Goal: Task Accomplishment & Management: Complete application form

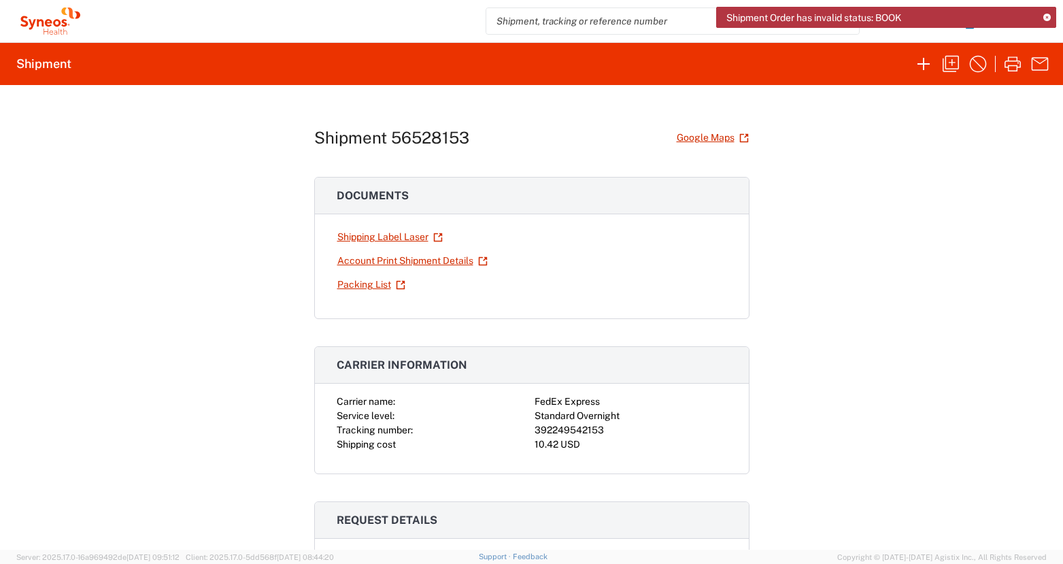
click at [969, 146] on div "Shipment 56528153 Google Maps Documents Shipping Label Laser Account Print Ship…" at bounding box center [531, 317] width 1063 height 465
click at [1046, 15] on icon at bounding box center [1047, 17] width 7 height 7
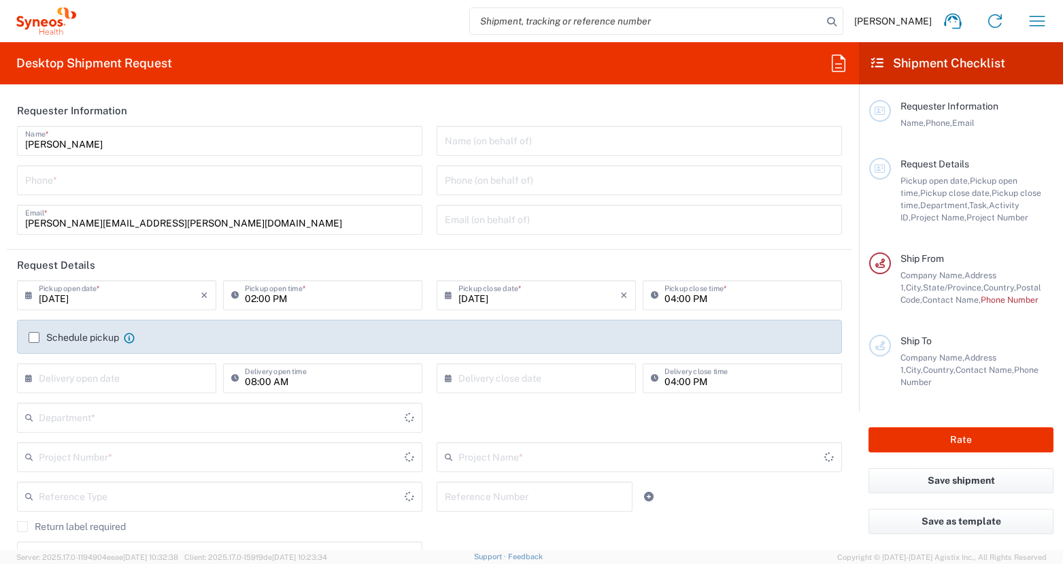
type input "[US_STATE]"
type input "[GEOGRAPHIC_DATA]"
type input "3190"
type input "[PERSON_NAME] Rsrch Grp ([GEOGRAPHIC_DATA]) In"
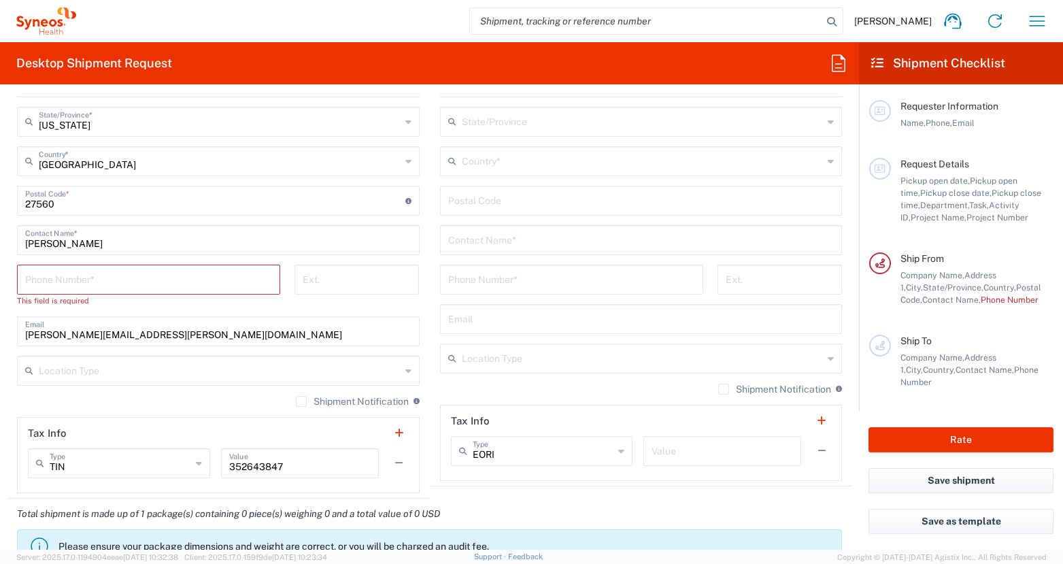
scroll to position [754, 0]
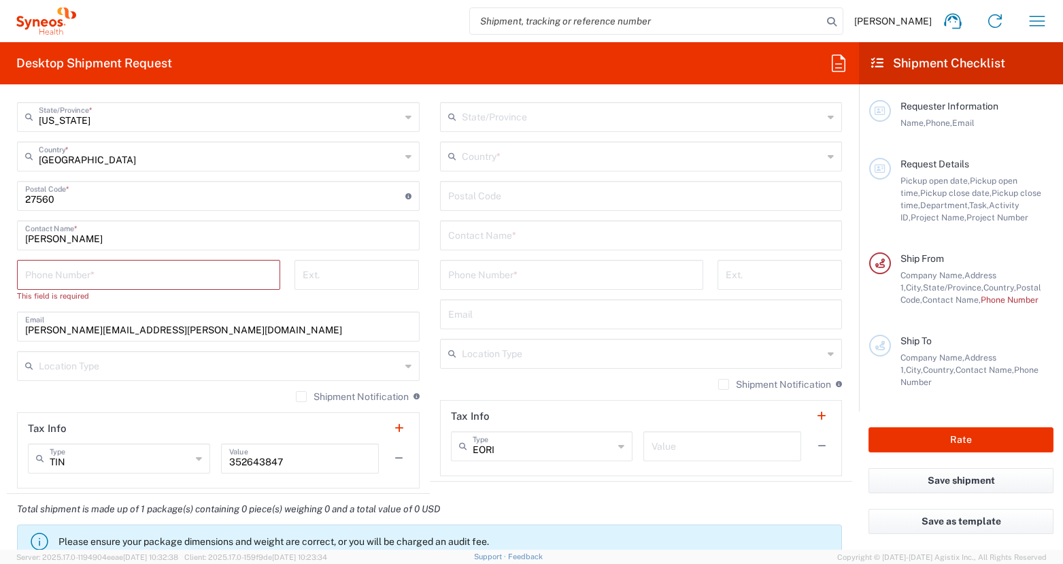
click at [497, 239] on input "text" at bounding box center [641, 234] width 386 height 24
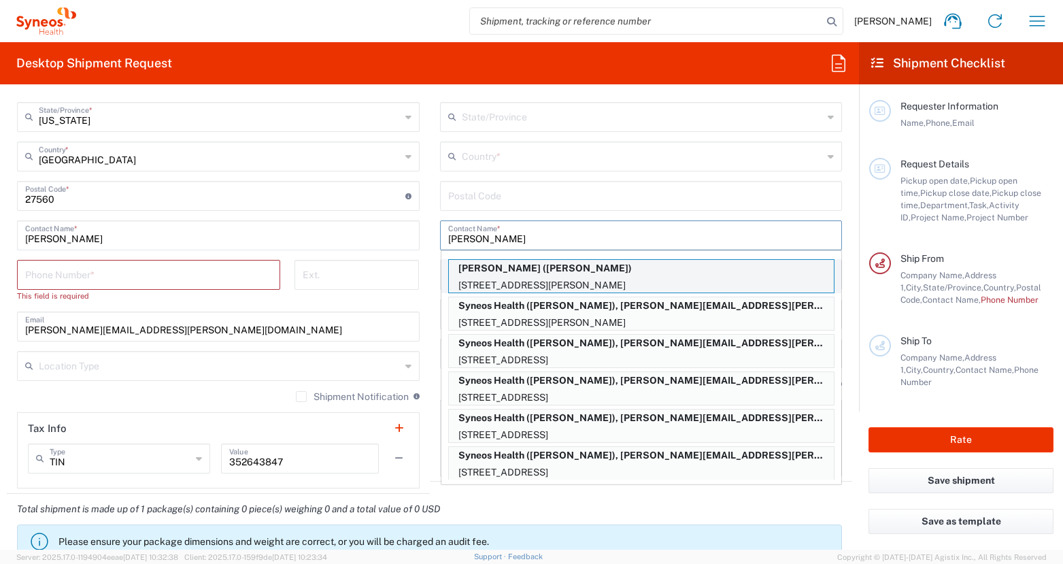
type input "anne"
click at [535, 278] on p "197 Latham Road, MINEOLA, NY, 11501, US" at bounding box center [641, 285] width 385 height 17
type input "Anne Falotico"
type input "[STREET_ADDRESS][PERSON_NAME]"
type input "MINEOLA"
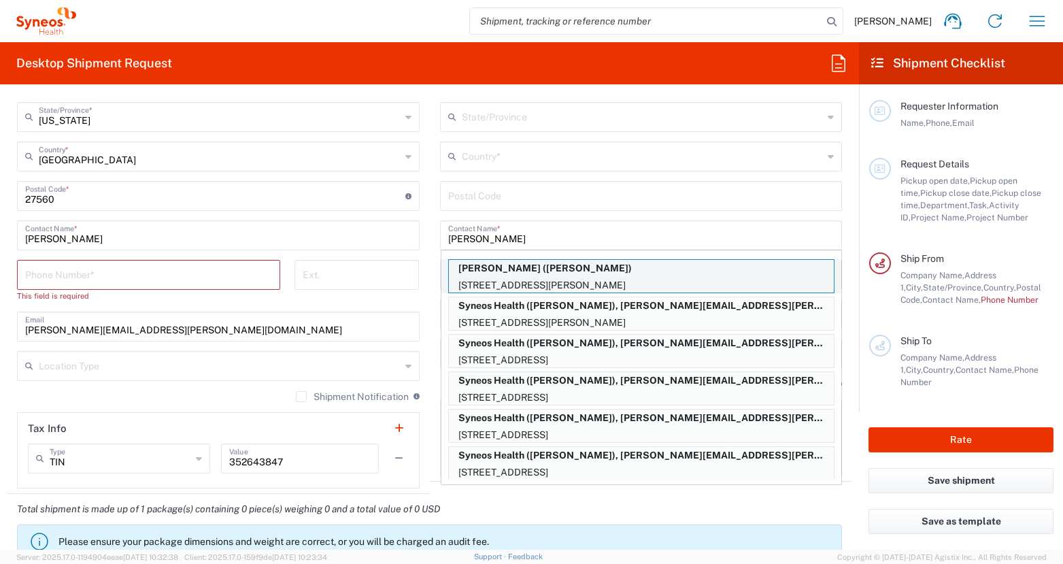
type input "United States"
type input "11501"
type input "Anne Falotico"
type input "5165781942"
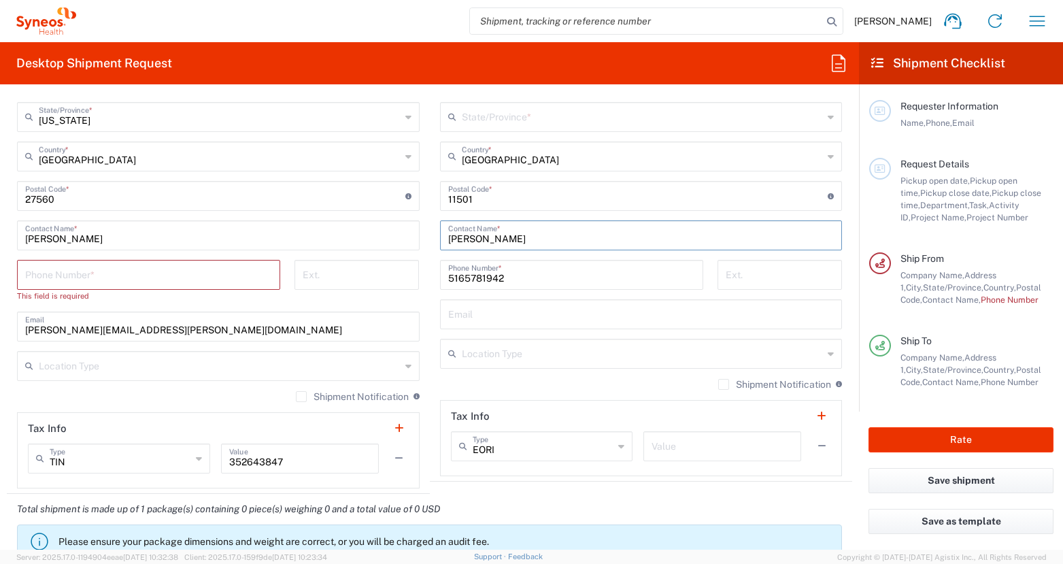
type input "New York"
click at [137, 274] on input "tel" at bounding box center [148, 274] width 247 height 24
click at [39, 240] on input "[PERSON_NAME]" at bounding box center [218, 234] width 386 height 24
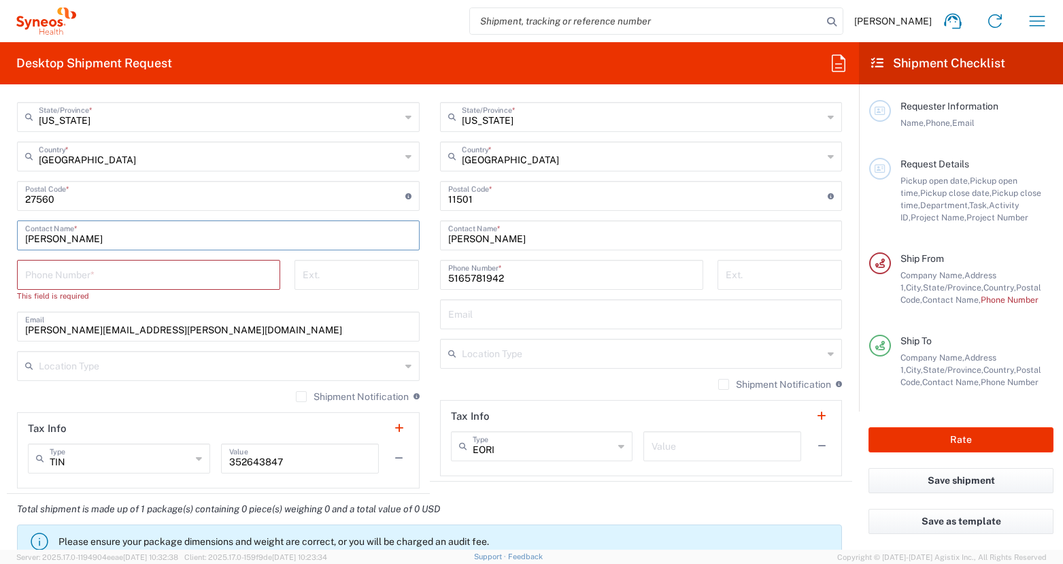
click at [39, 240] on input "[PERSON_NAME]" at bounding box center [218, 234] width 386 height 24
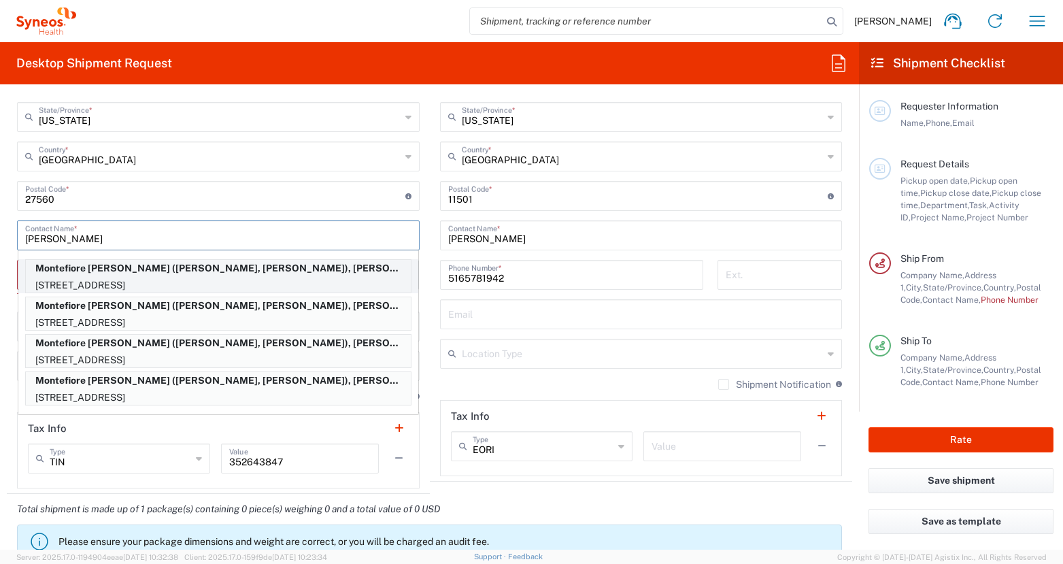
type input "daniel c"
click at [161, 281] on p "111 E. 210th Street, Bronx, NY, 10467, US" at bounding box center [218, 285] width 385 height 17
type input "Montefiore Moses"
type input "111 E. 210th Street"
type input "Bronx"
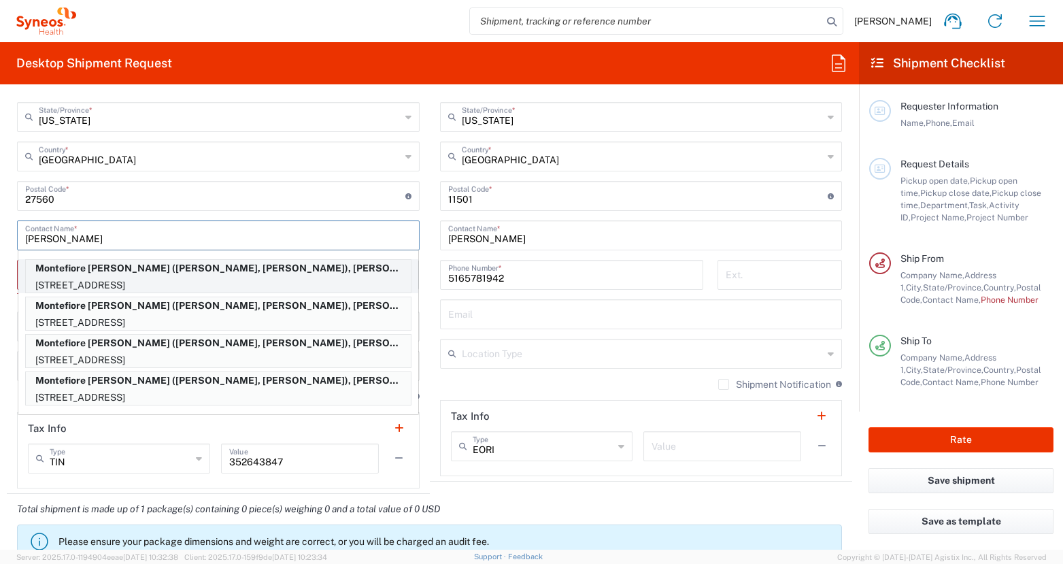
type input "New York"
type input "10467"
type input "Daniel Ceusters, Ari Moskowitz"
type input "7189208598"
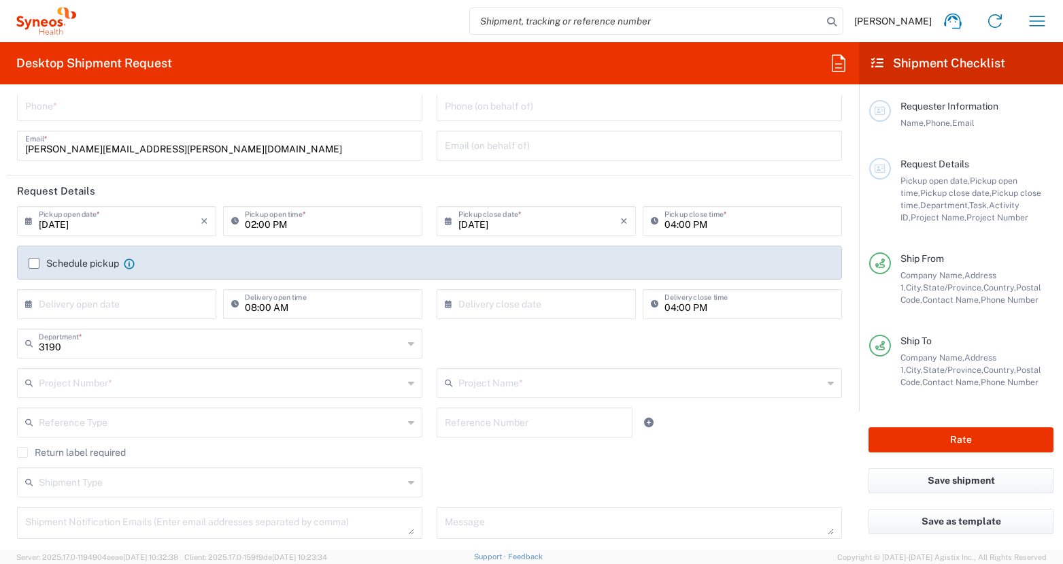
scroll to position [0, 0]
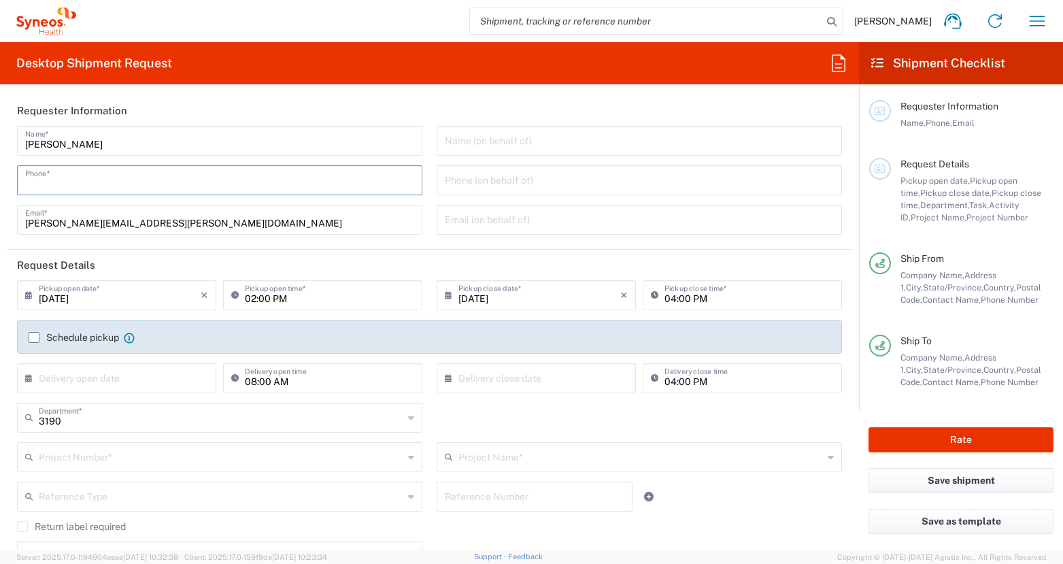
click at [182, 175] on input "tel" at bounding box center [219, 179] width 389 height 24
type input "3035422228"
type input "Suite 111"
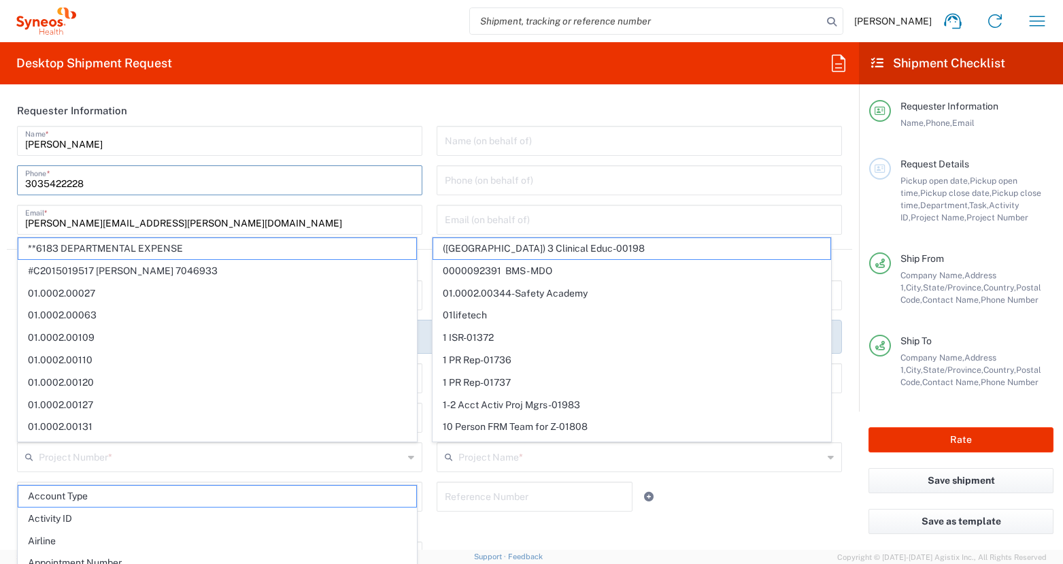
type input "may.zaw@illingworthresearch.com"
click at [387, 109] on header "Requester Information" at bounding box center [430, 110] width 846 height 31
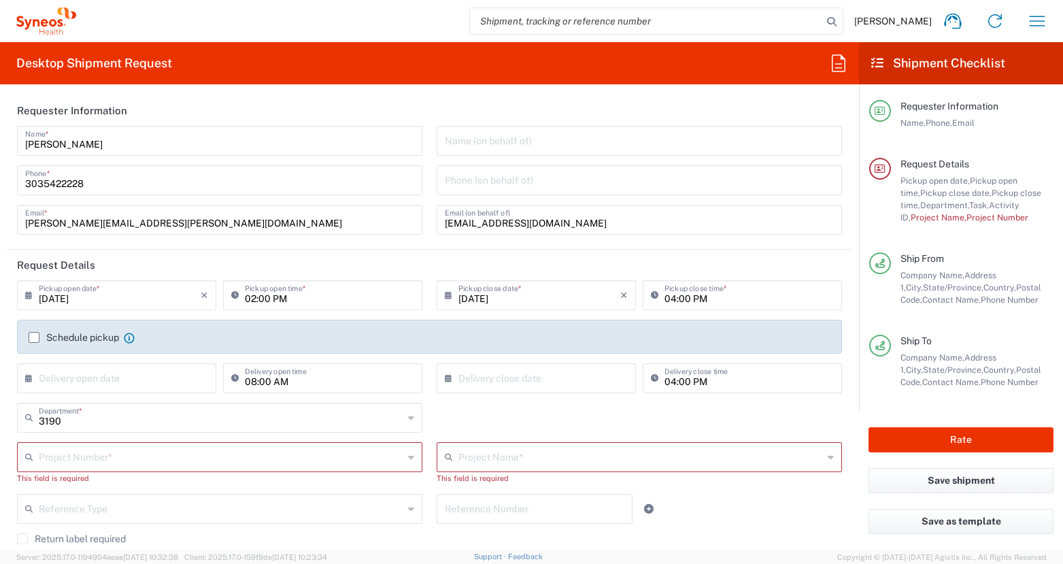
click at [183, 462] on input "text" at bounding box center [221, 456] width 365 height 24
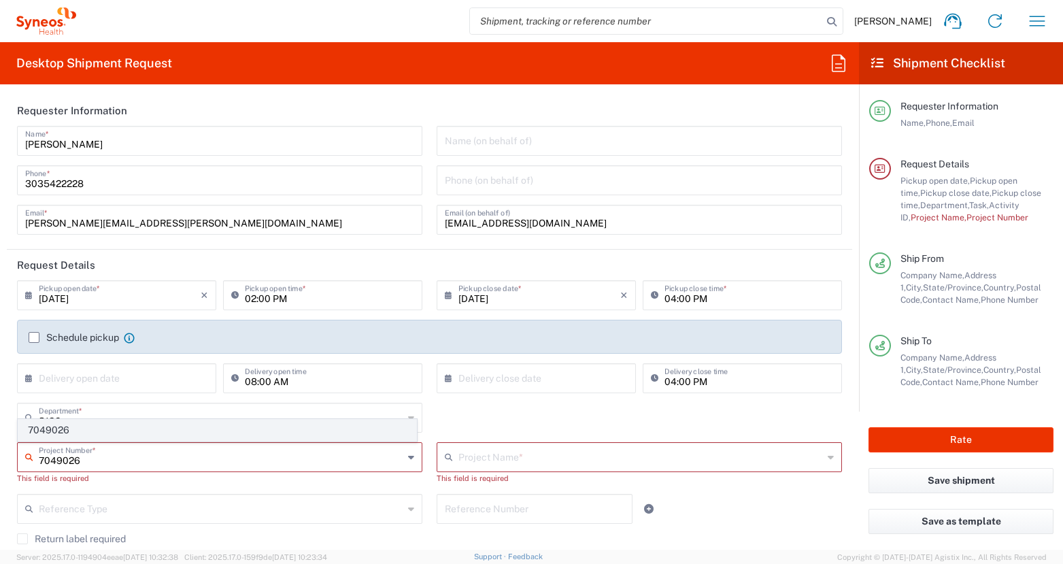
type input "7049026"
click at [135, 429] on span "7049026" at bounding box center [217, 430] width 398 height 21
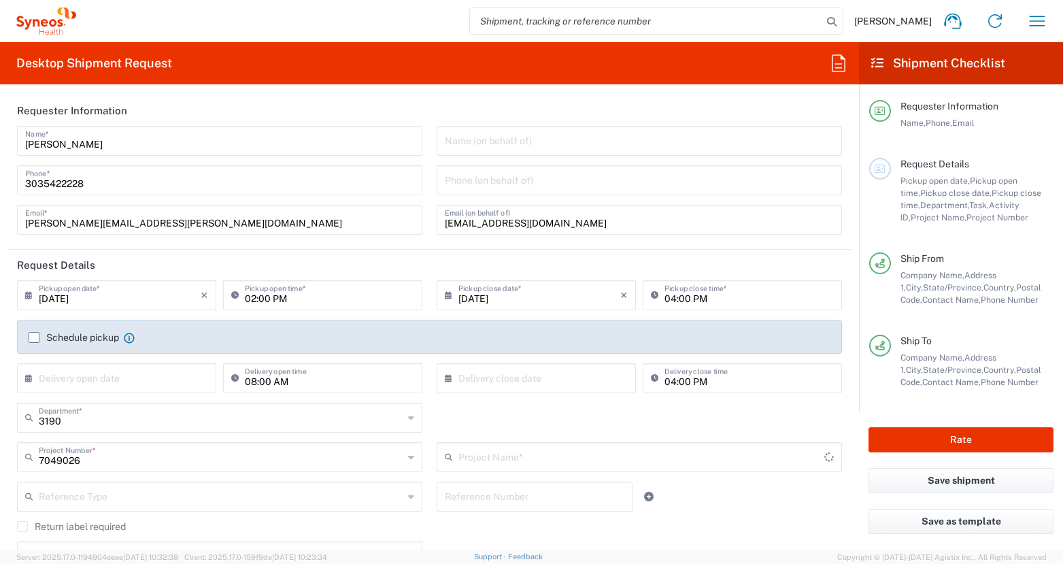
type input "802-NVR-047"
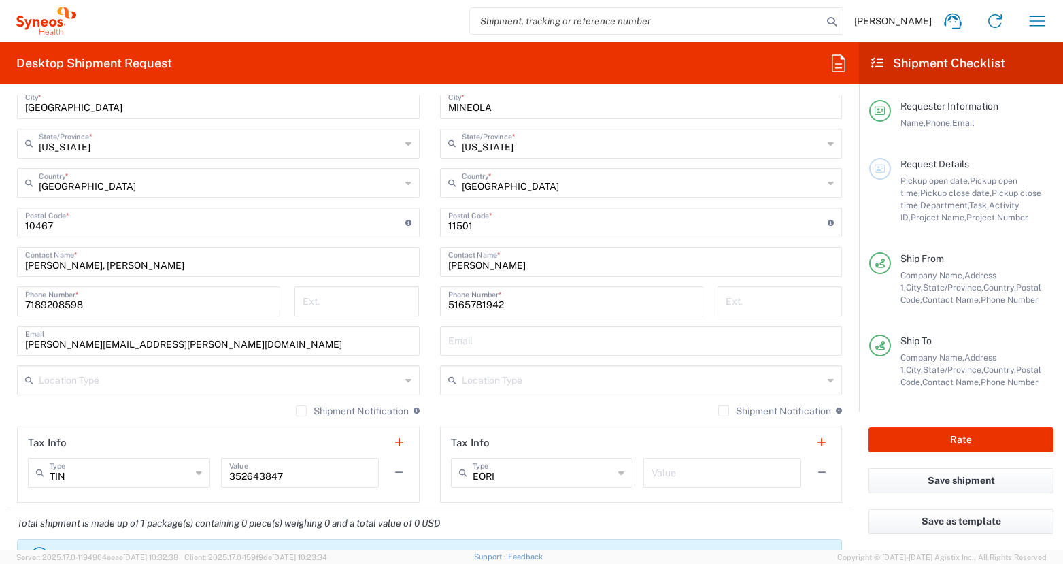
scroll to position [715, 0]
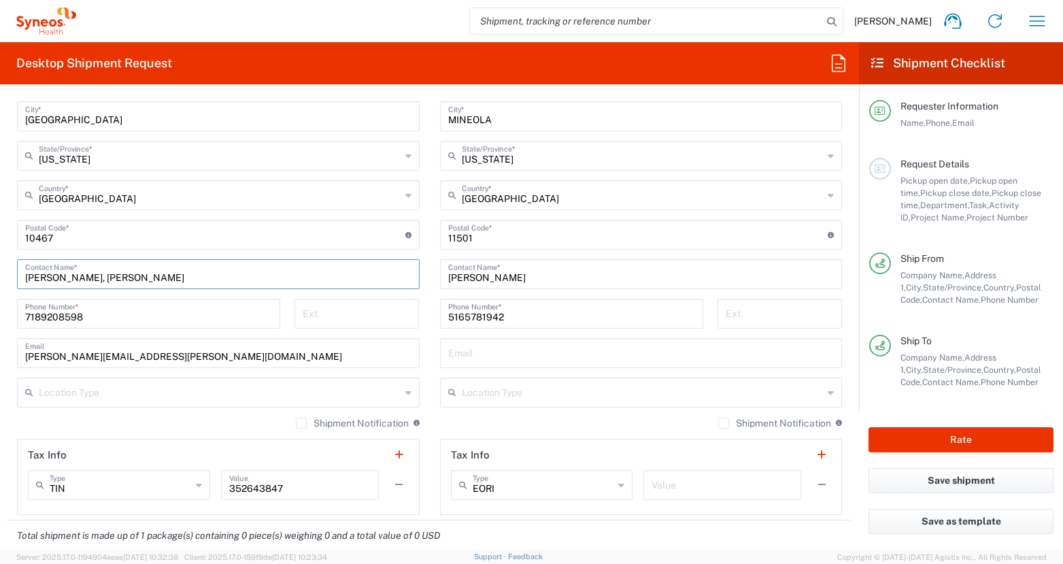
drag, startPoint x: 93, startPoint y: 278, endPoint x: 54, endPoint y: 278, distance: 39.5
click at [54, 278] on input "Daniel Ceusters, Ari Moskowitz" at bounding box center [218, 273] width 386 height 24
click at [62, 277] on input "Daniel Ceusters, Ari Moskowitz" at bounding box center [218, 273] width 386 height 24
drag, startPoint x: 93, startPoint y: 277, endPoint x: 10, endPoint y: 277, distance: 83.7
click at [10, 277] on main "Location Addison Whitney LLC-Morrisvile NC US Barcelona-Syneos Health BioSector…" at bounding box center [218, 229] width 423 height 571
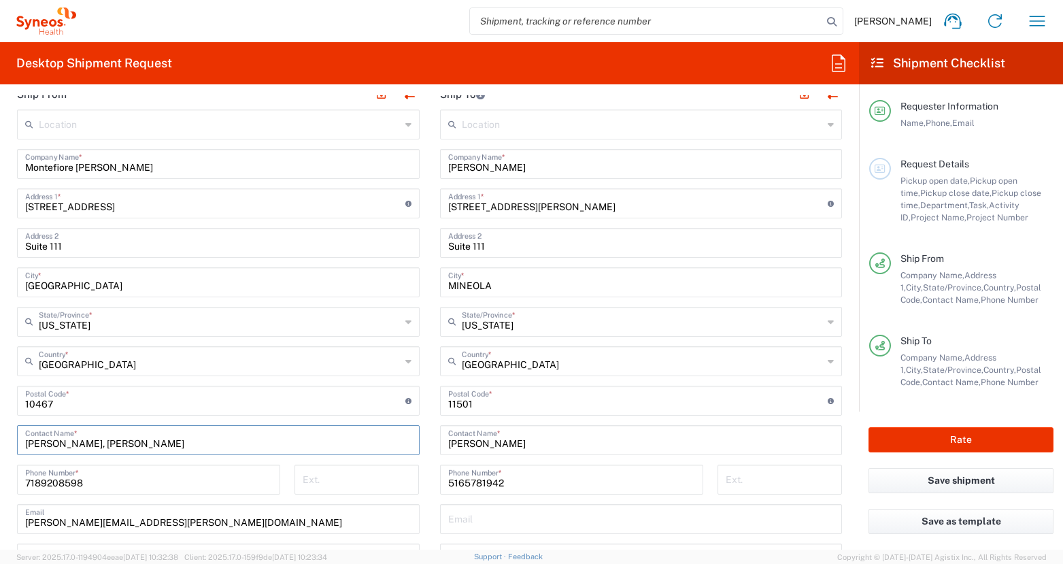
scroll to position [0, 0]
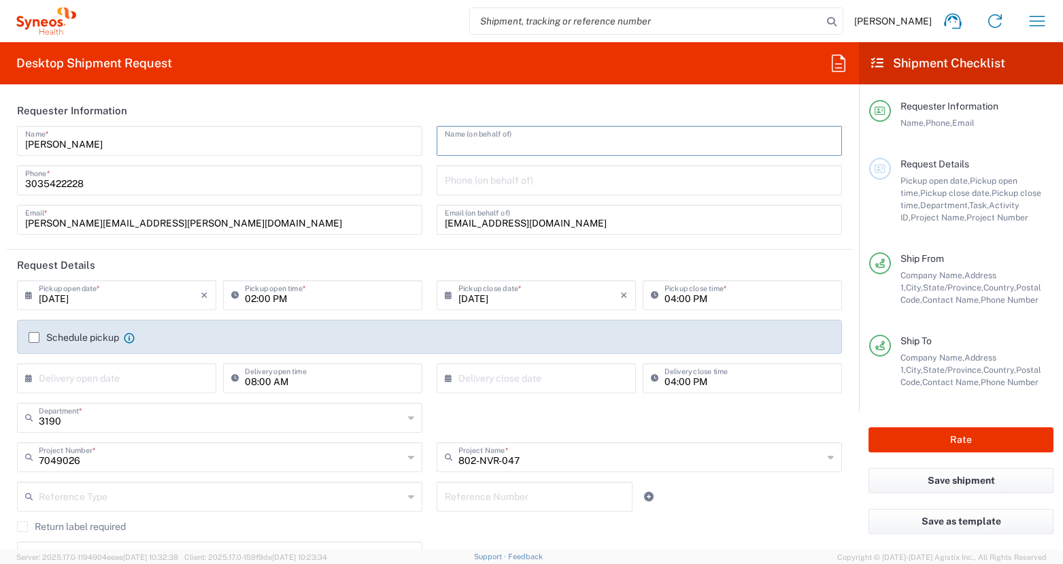
click at [476, 139] on input "text" at bounding box center [639, 140] width 389 height 24
paste input "Daniel Ceusters"
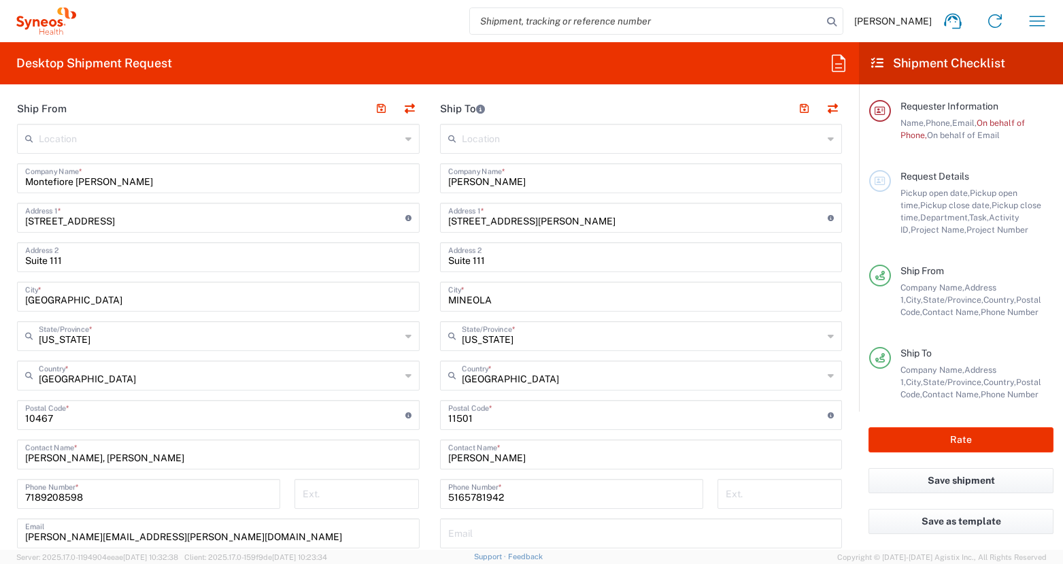
scroll to position [715, 0]
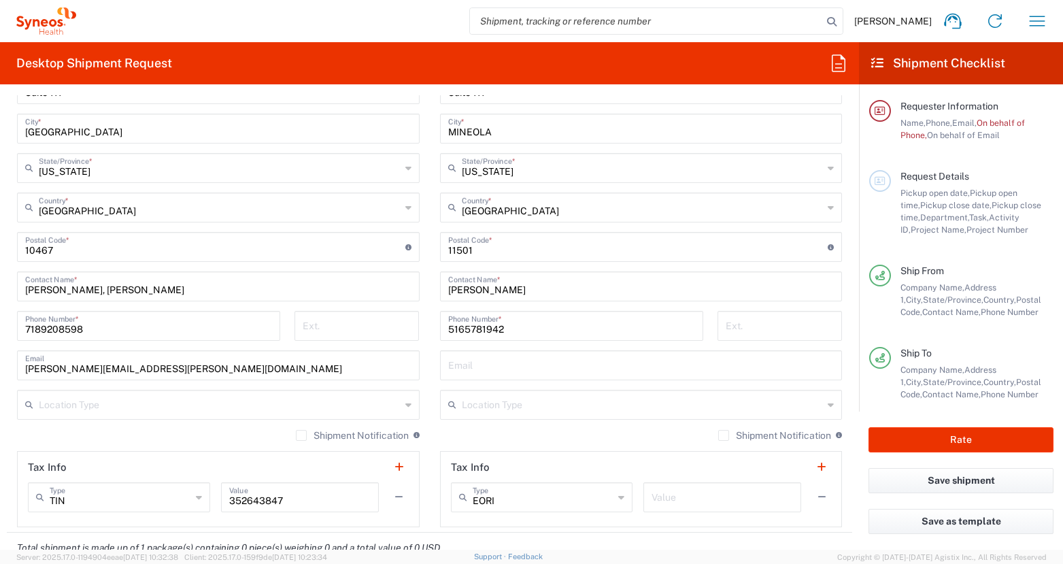
type input "Daniel Ceusters"
click at [30, 329] on input "7189208598" at bounding box center [148, 325] width 247 height 24
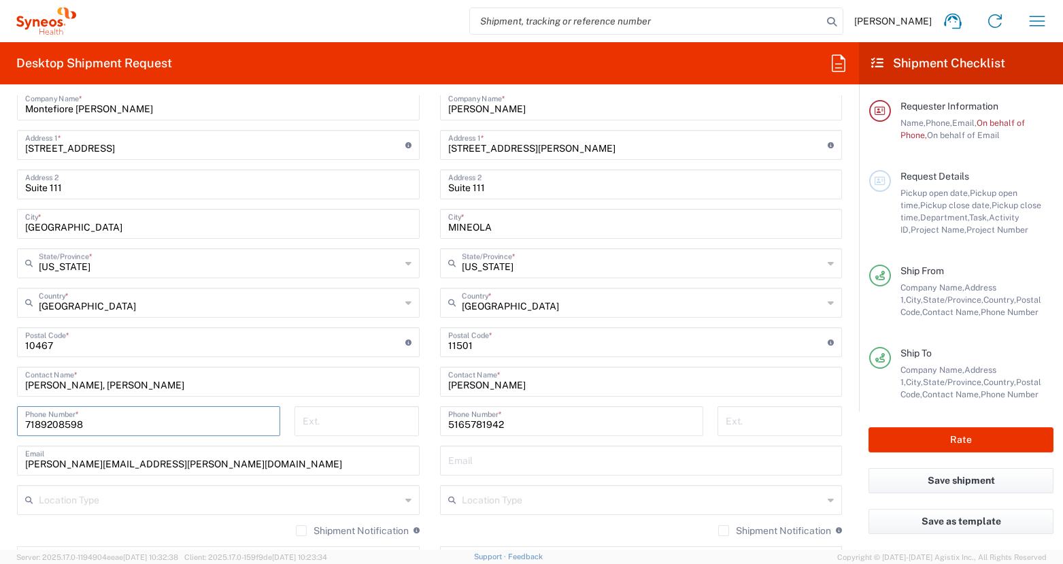
scroll to position [0, 0]
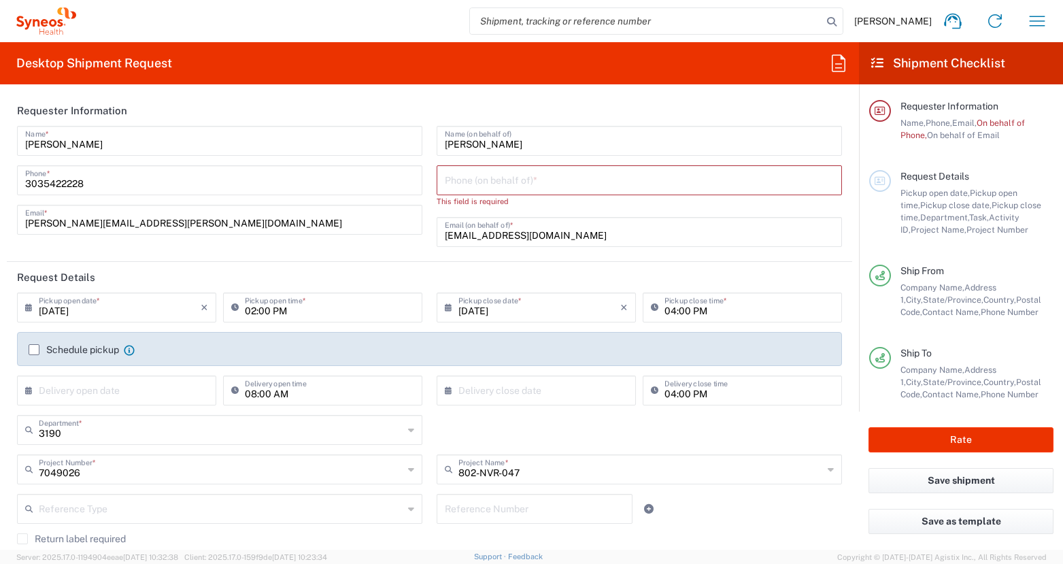
click at [488, 193] on div "Phone (on behalf of) *" at bounding box center [639, 180] width 405 height 30
click at [486, 185] on input "tel" at bounding box center [639, 179] width 389 height 24
paste input "7189208598"
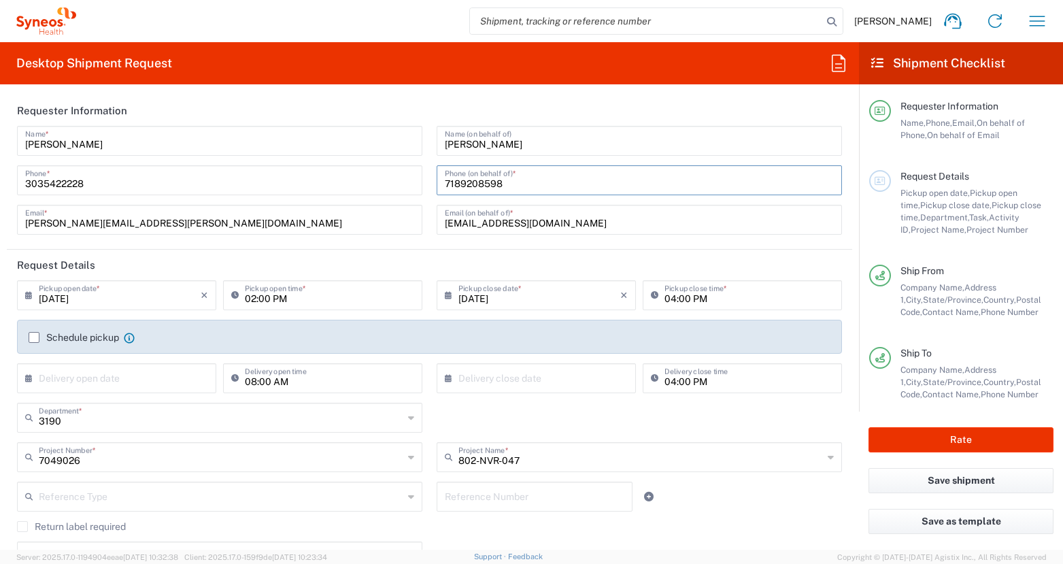
type input "7189208598"
click at [429, 266] on header "Request Details" at bounding box center [430, 265] width 846 height 31
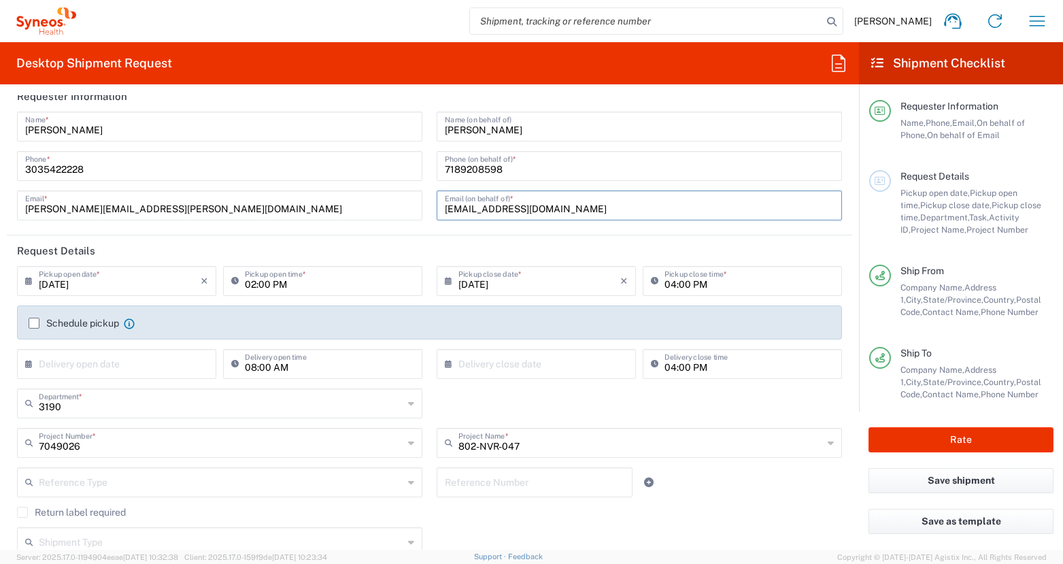
drag, startPoint x: 477, startPoint y: 212, endPoint x: 416, endPoint y: 209, distance: 60.6
click at [416, 209] on div "James Smith Name * 3035422228 Phone * james.smith@illingworthresearch.com Email…" at bounding box center [429, 171] width 839 height 118
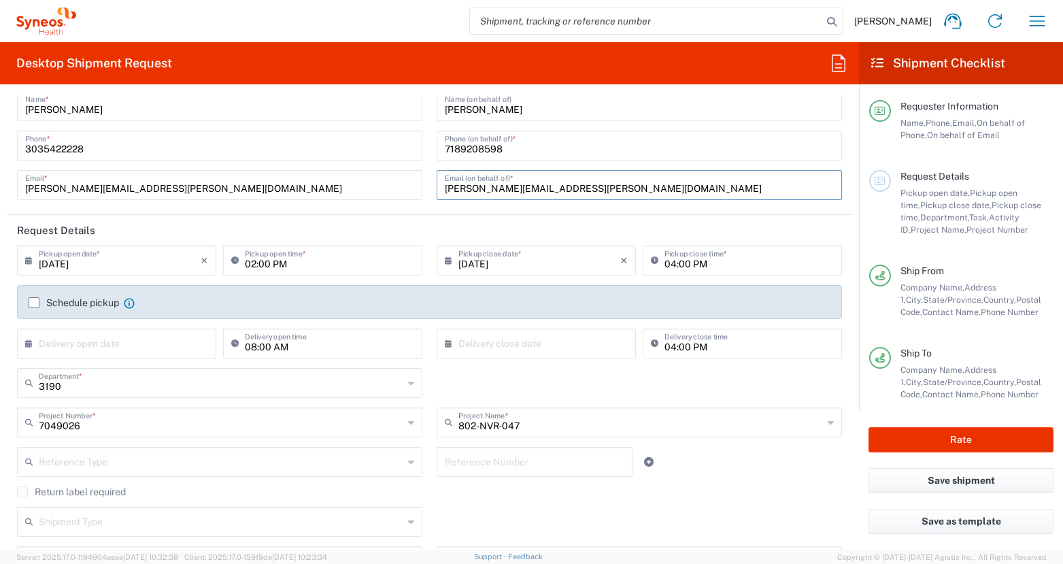
scroll to position [0, 0]
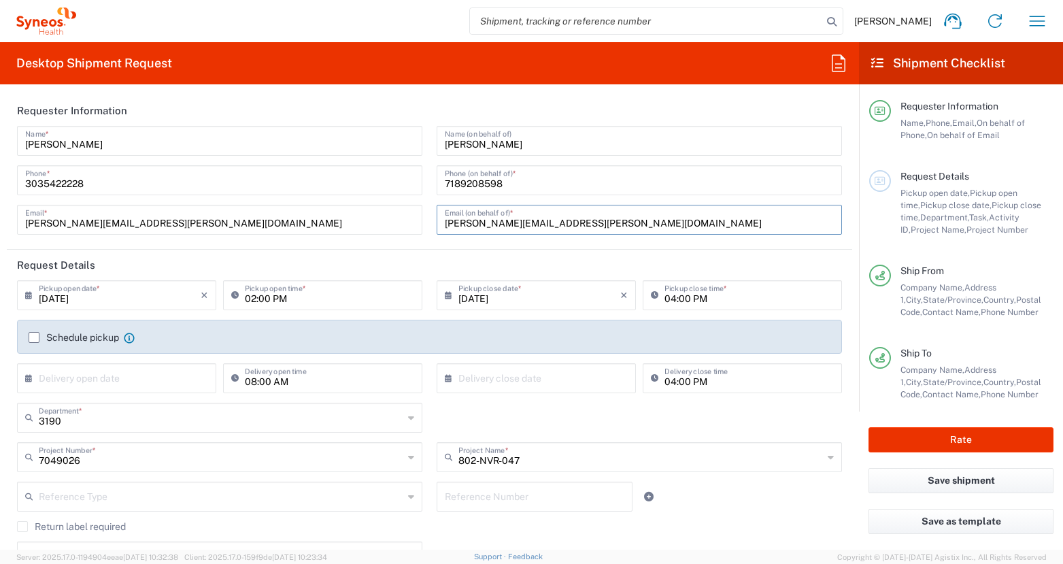
type input "[PERSON_NAME][EMAIL_ADDRESS][PERSON_NAME][DOMAIN_NAME]"
click at [311, 184] on input "3035422228" at bounding box center [219, 179] width 389 height 24
click at [309, 220] on input "[PERSON_NAME][EMAIL_ADDRESS][PERSON_NAME][DOMAIN_NAME]" at bounding box center [219, 219] width 389 height 24
click at [139, 187] on input "3035422228" at bounding box center [219, 179] width 389 height 24
type input "3035422228"
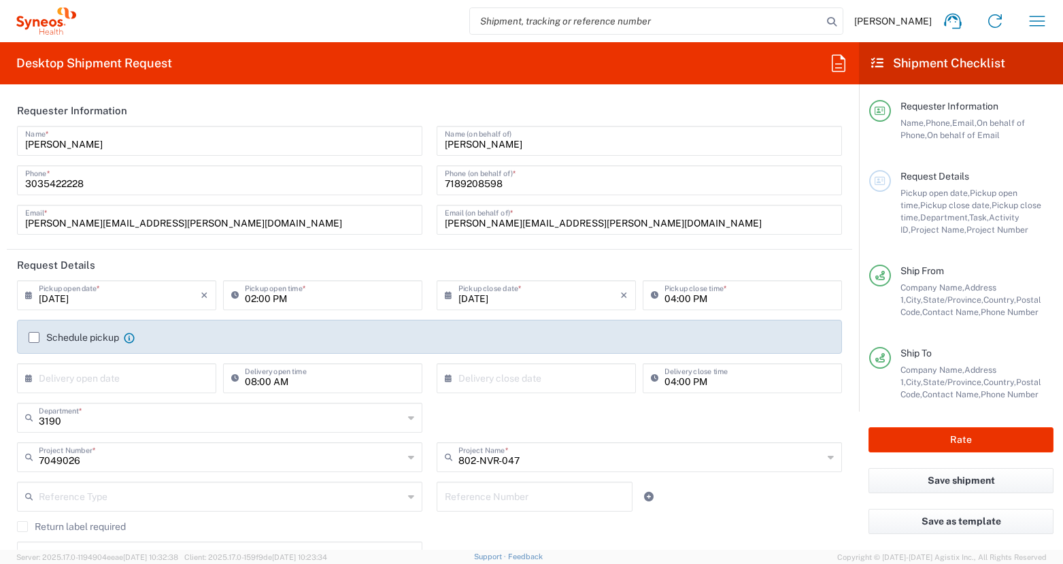
click at [534, 261] on header "Request Details" at bounding box center [430, 265] width 846 height 31
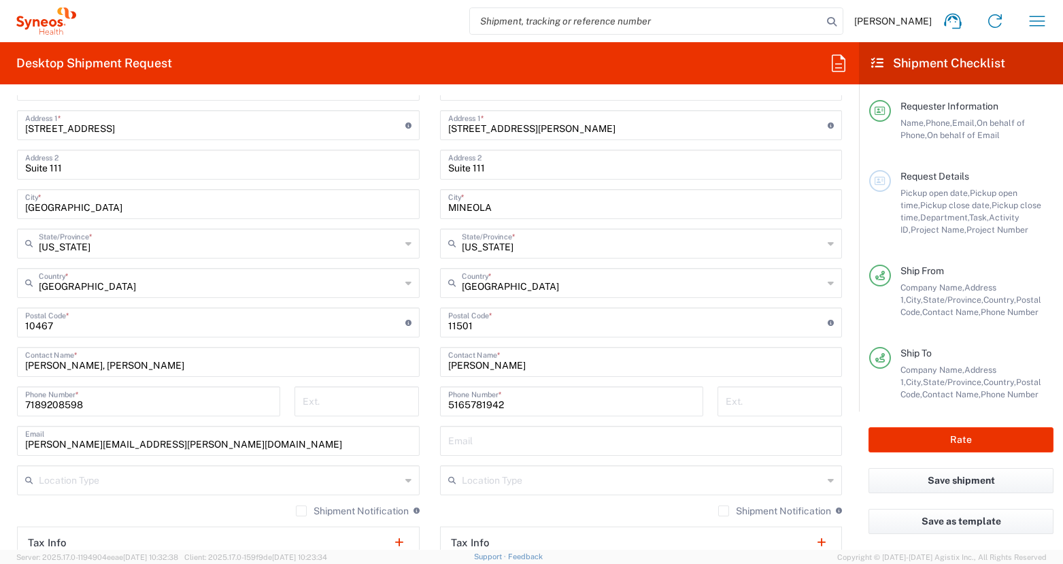
scroll to position [643, 0]
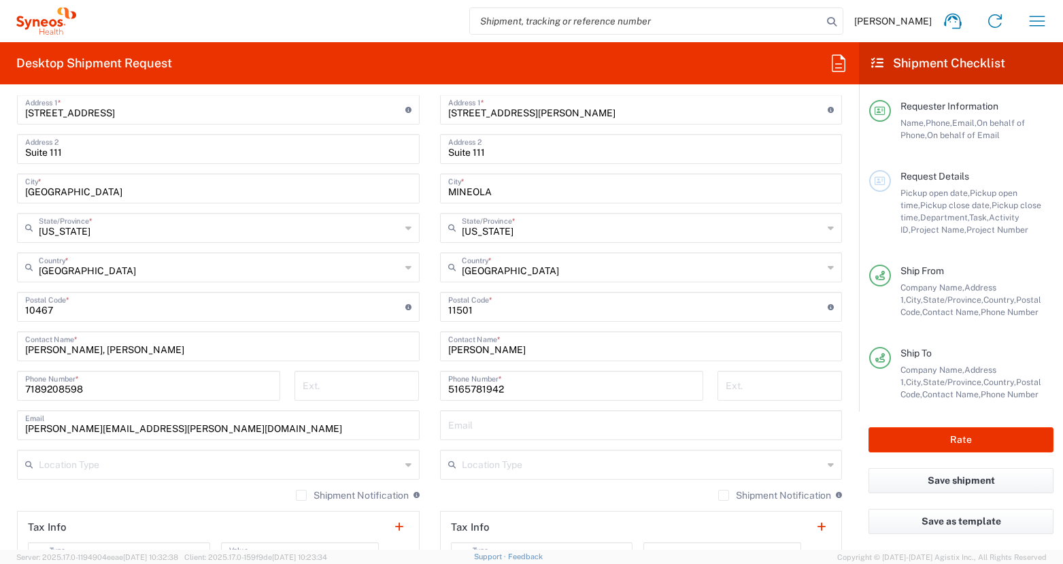
click at [100, 152] on input "Suite 111" at bounding box center [218, 148] width 386 height 24
click at [173, 353] on input "Daniel Ceusters, Ari Moskowitz" at bounding box center [218, 345] width 386 height 24
drag, startPoint x: 174, startPoint y: 352, endPoint x: 17, endPoint y: 346, distance: 157.3
click at [17, 346] on div "Daniel Ceusters, Ari Moskowitz Contact Name *" at bounding box center [218, 346] width 403 height 30
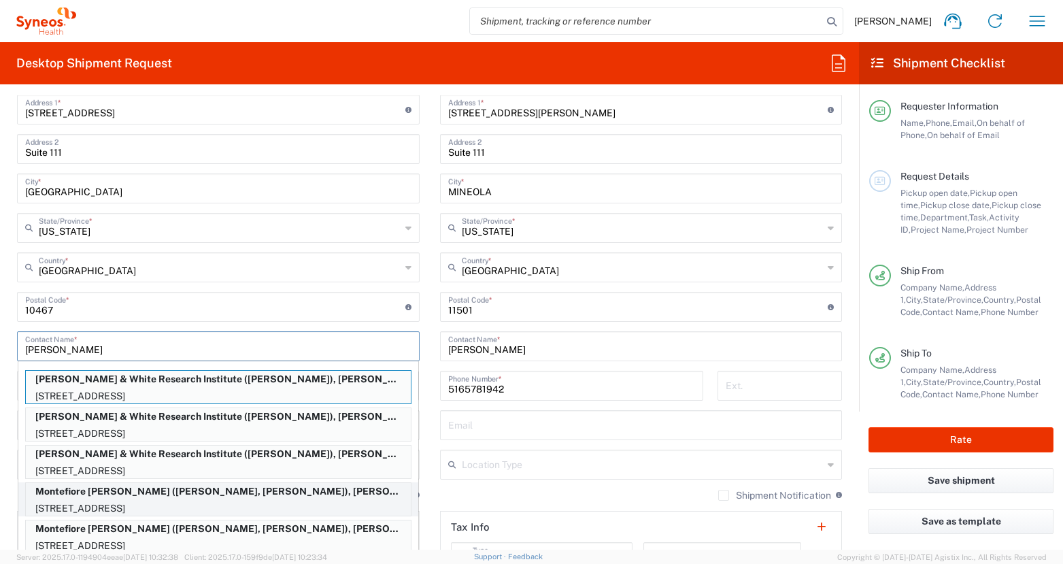
type input "daniel"
click at [164, 497] on p "Montefiore Moses (Daniel Ceusters, Ari Moskowitz), james.smith@illingworthresea…" at bounding box center [218, 491] width 385 height 17
type input "Daniel Ceusters, Ari Moskowitz"
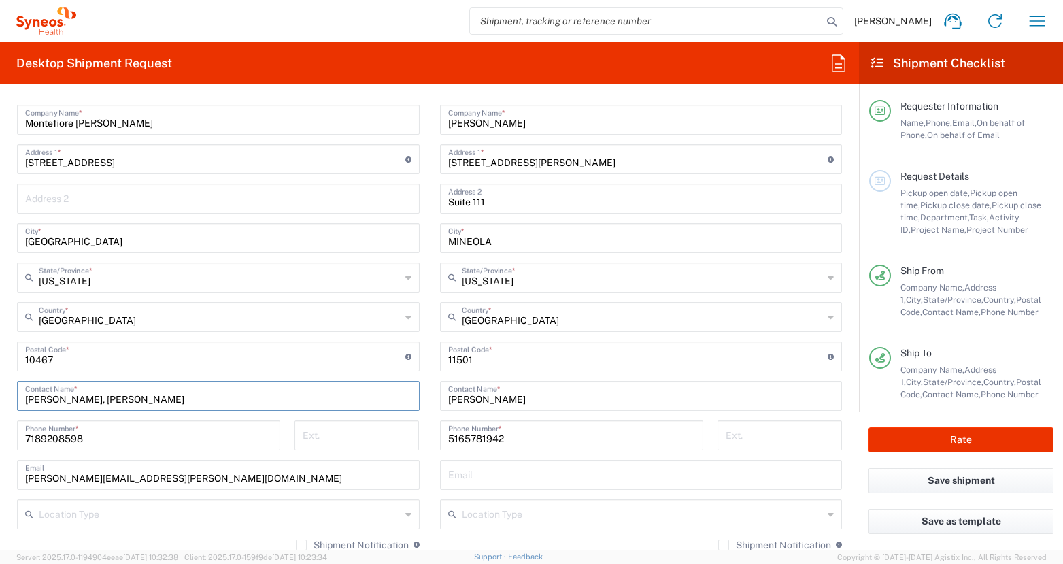
scroll to position [584, 0]
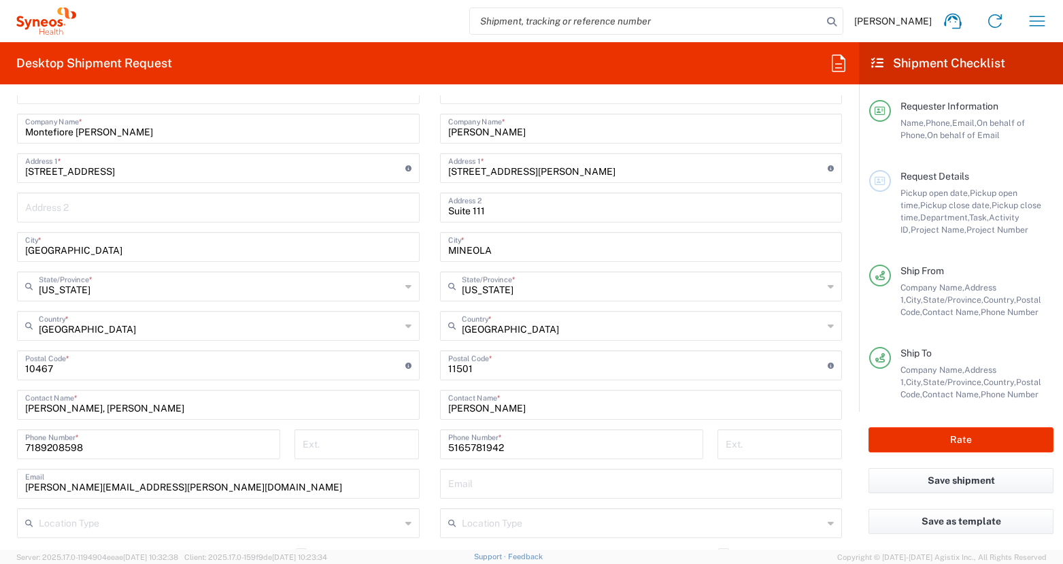
click at [517, 416] on div "Anne Falotico Contact Name *" at bounding box center [641, 405] width 403 height 30
drag, startPoint x: 517, startPoint y: 409, endPoint x: 421, endPoint y: 410, distance: 95.9
click at [421, 410] on div "Ship From Location Addison Whitney LLC-Morrisvile NC US Barcelona-Syneos Health…" at bounding box center [430, 348] width 846 height 608
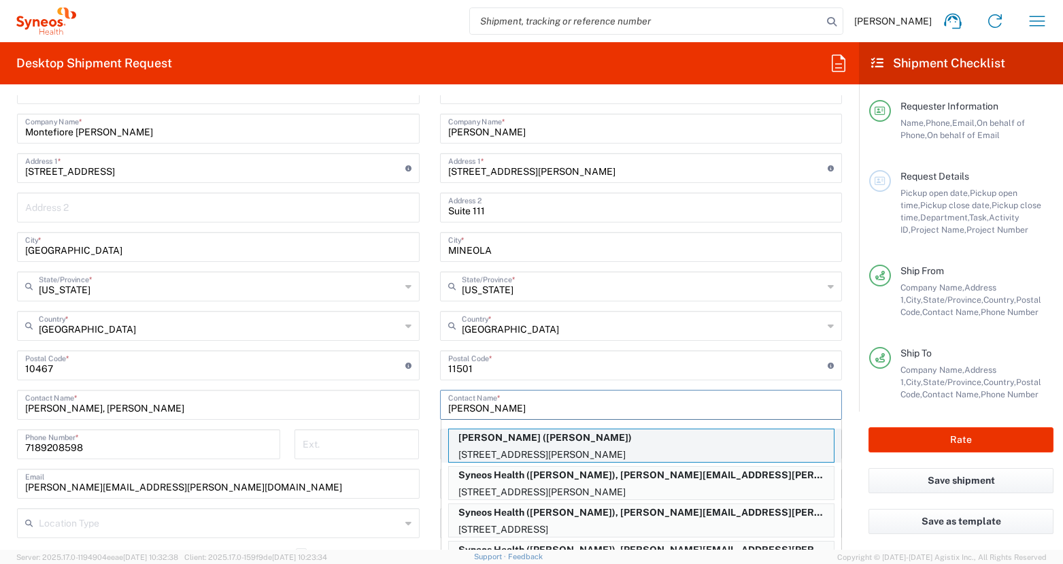
type input "anne"
click at [554, 445] on p "Anne Falotico (Anne Falotico)" at bounding box center [641, 437] width 385 height 17
type input "Anne Falotico"
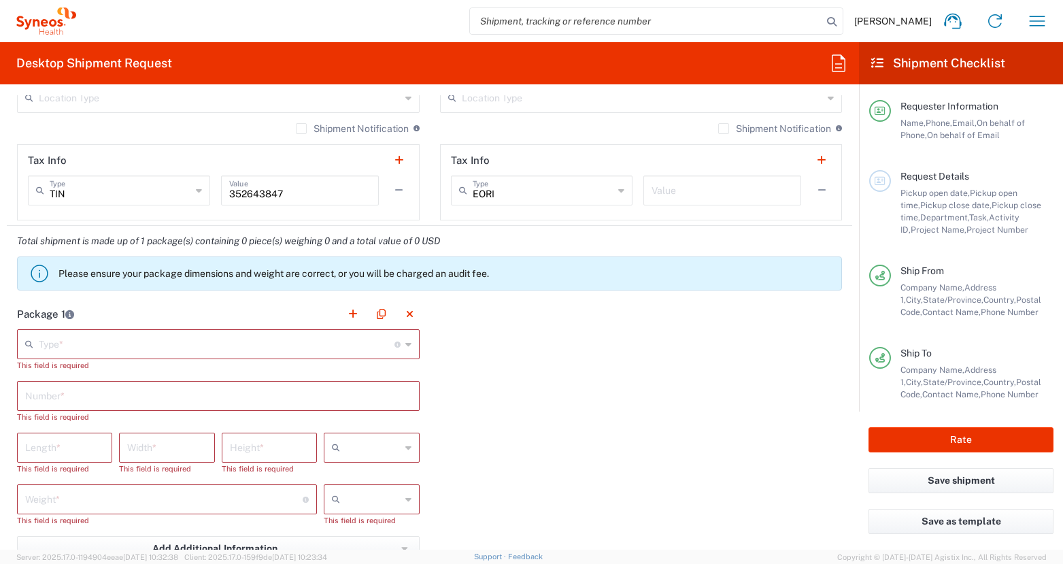
scroll to position [1031, 0]
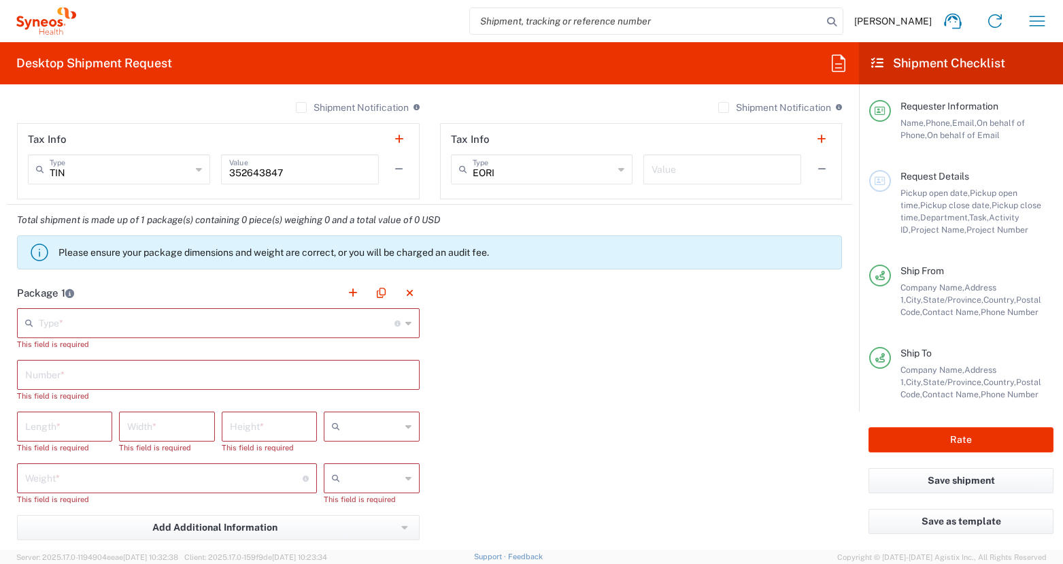
click at [306, 329] on input "text" at bounding box center [217, 322] width 356 height 24
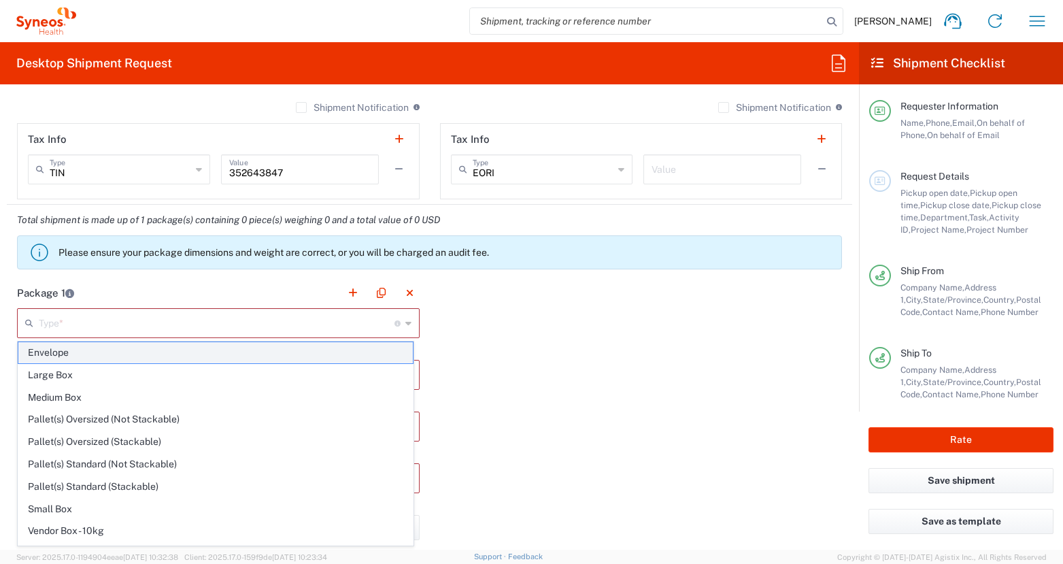
click at [196, 350] on span "Envelope" at bounding box center [215, 352] width 395 height 21
type input "Envelope"
type input "1"
type input "9.5"
type input "12.5"
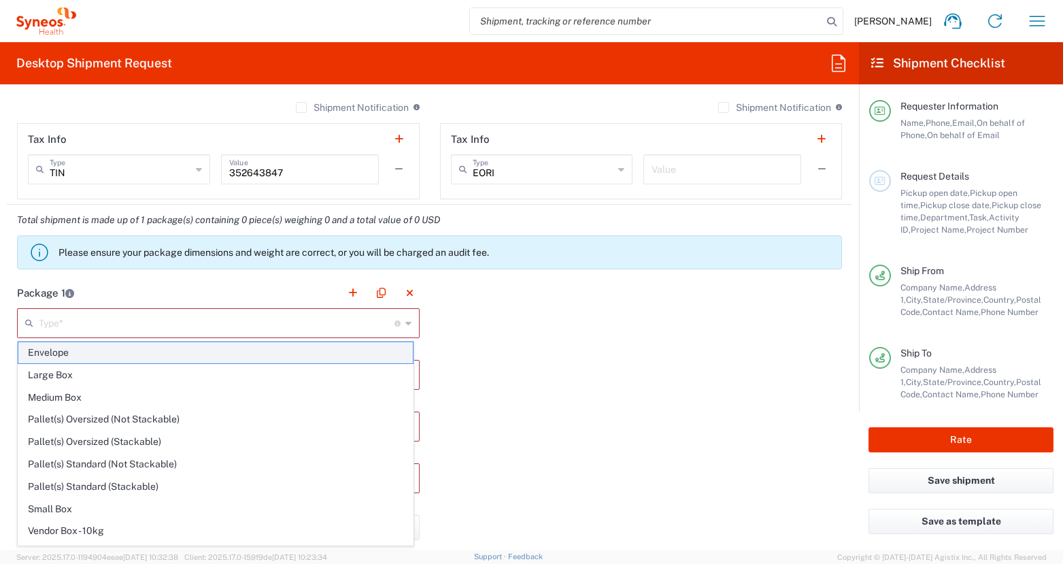
type input "0.25"
type input "in"
type input "0.45"
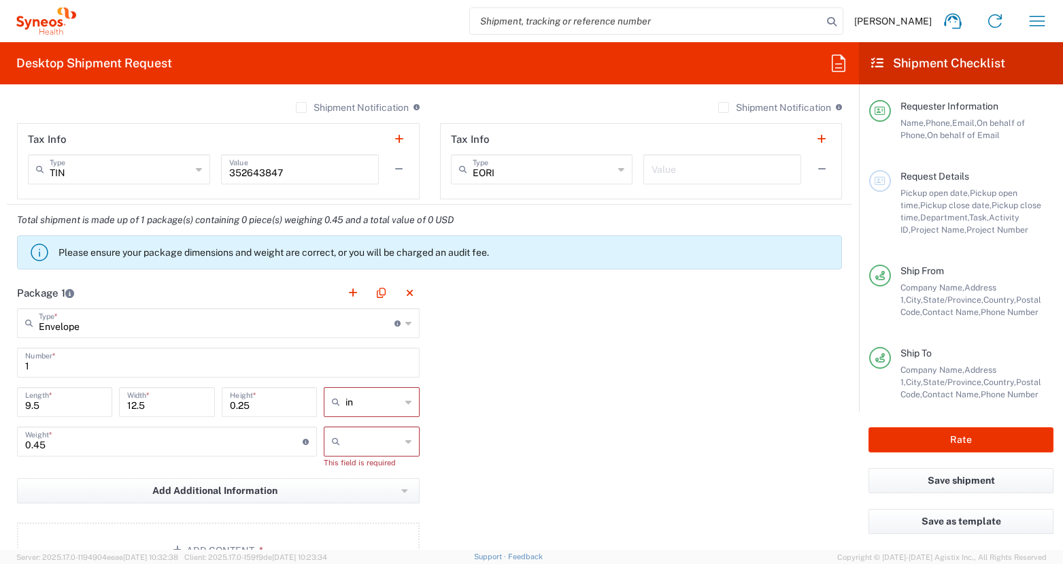
click at [351, 438] on input "text" at bounding box center [373, 442] width 54 height 22
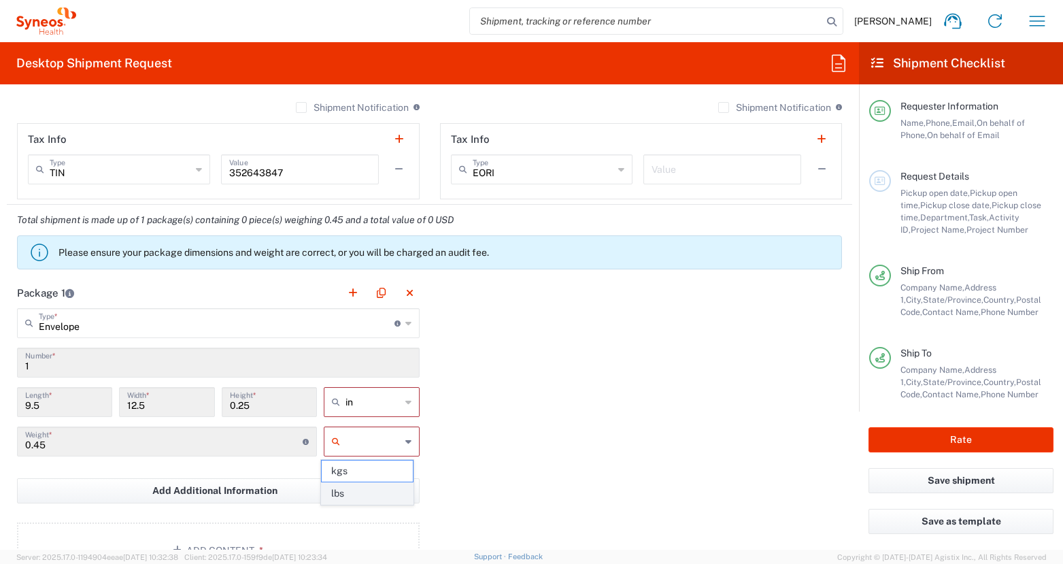
click at [350, 490] on span "lbs" at bounding box center [368, 493] width 92 height 21
type input "lbs"
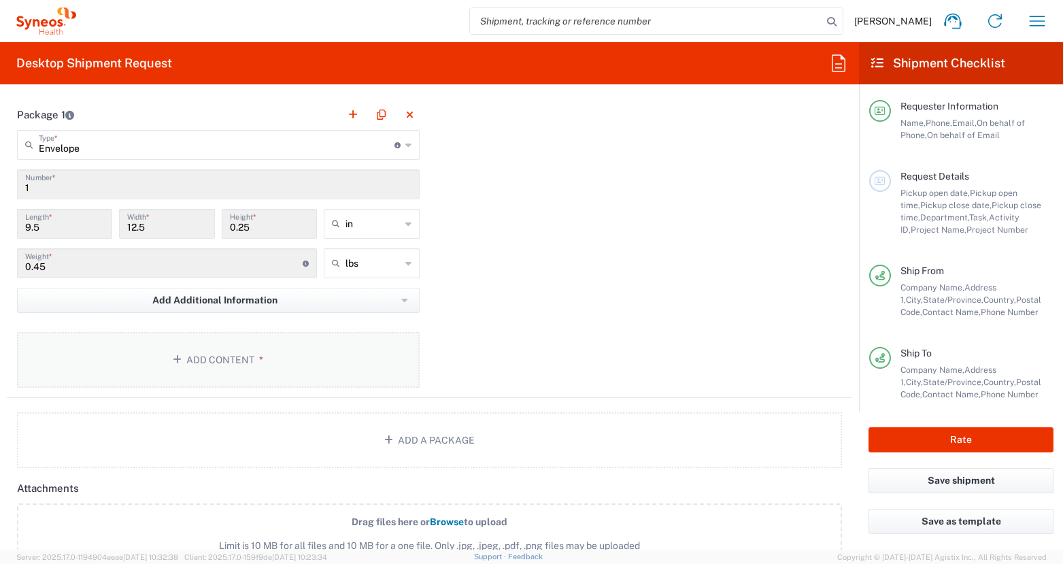
scroll to position [1225, 0]
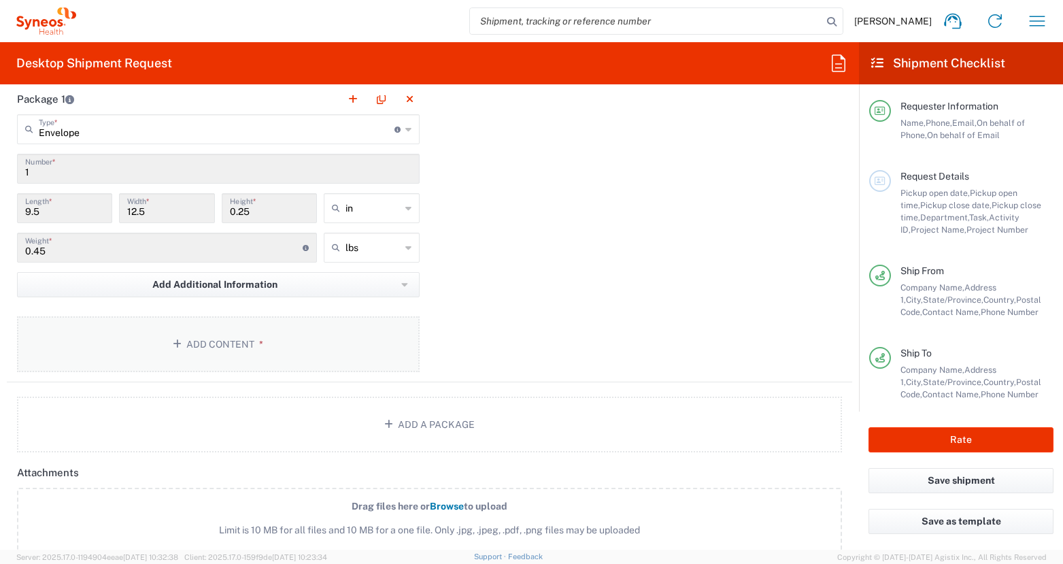
click at [269, 338] on button "Add Content *" at bounding box center [218, 344] width 403 height 56
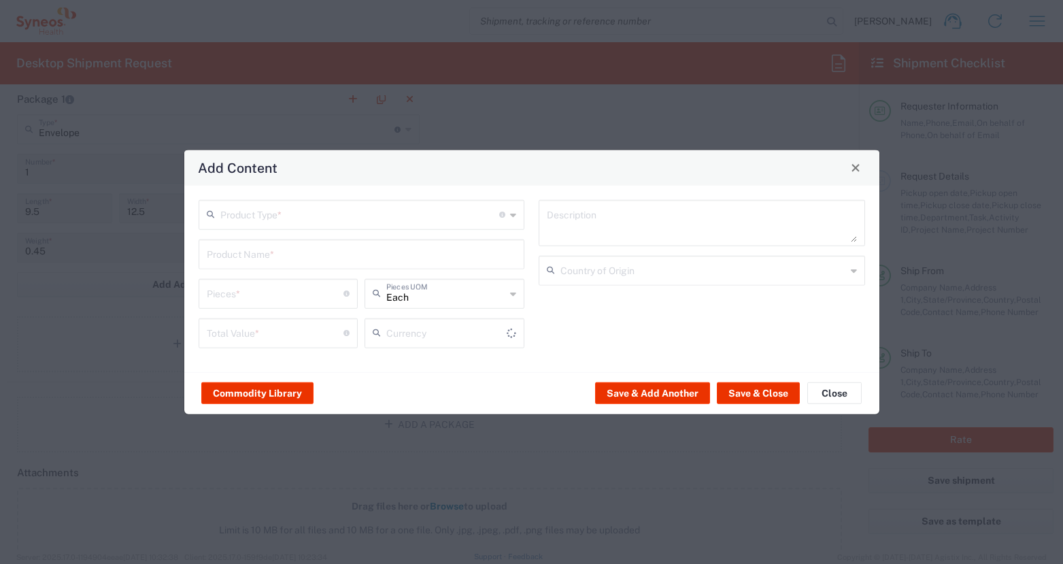
type input "US Dollar"
click at [305, 216] on input "text" at bounding box center [360, 213] width 280 height 24
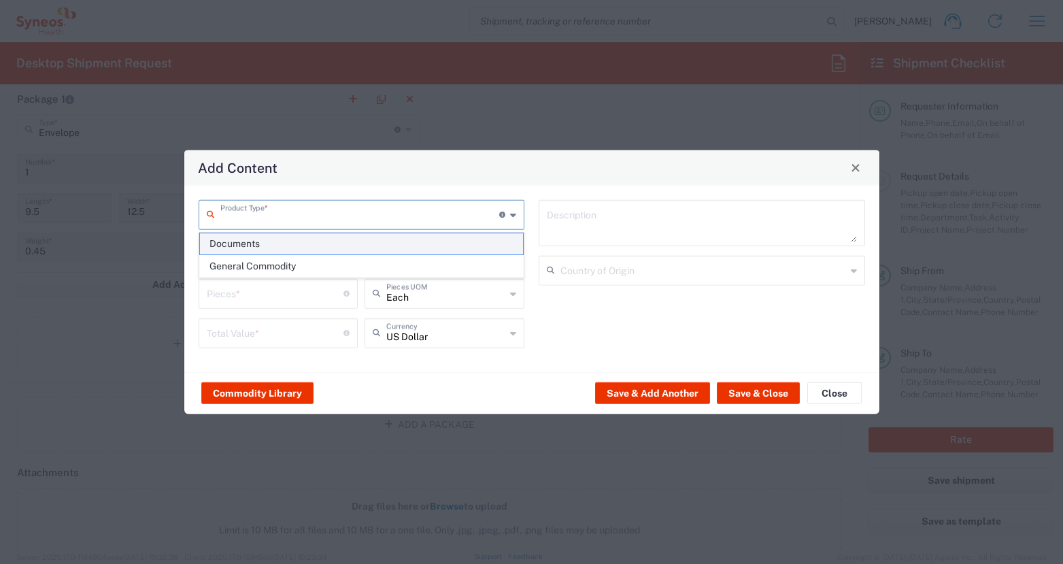
click at [312, 240] on span "Documents" at bounding box center [362, 243] width 324 height 21
type input "Documents"
type input "1"
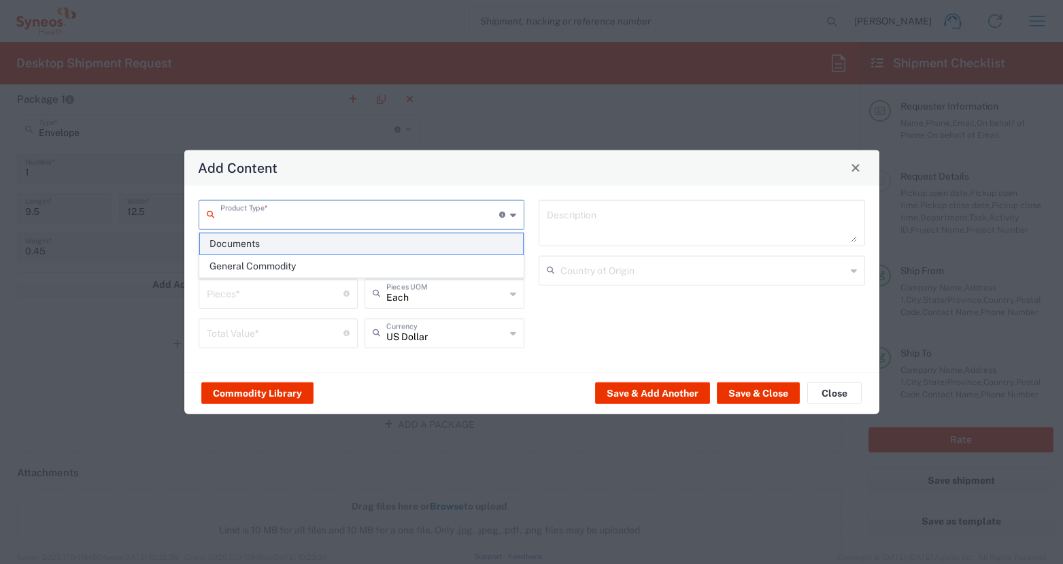
type textarea "Documents"
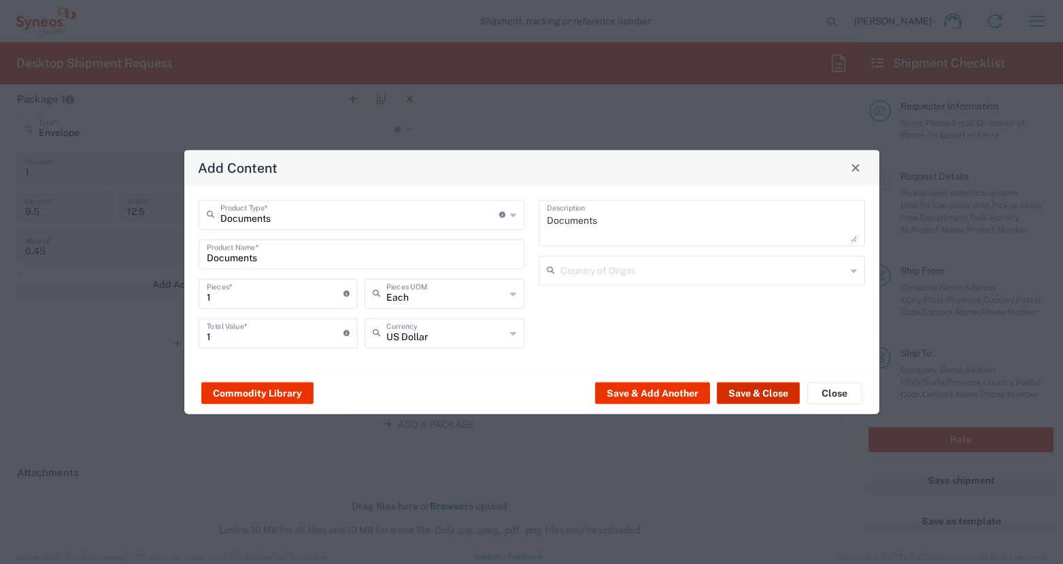
click at [746, 396] on button "Save & Close" at bounding box center [758, 393] width 83 height 22
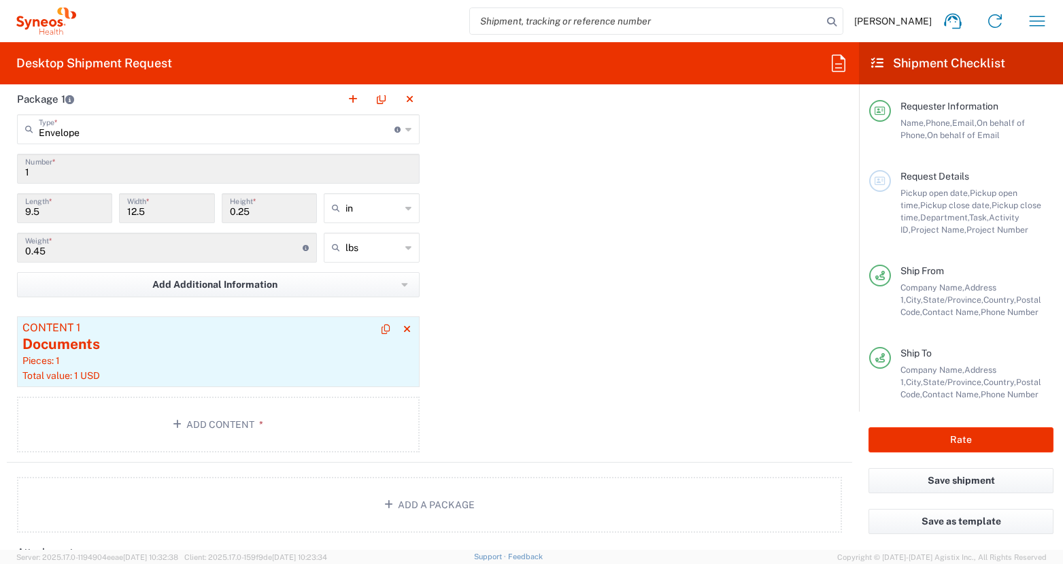
click at [333, 327] on div "Content 1" at bounding box center [218, 328] width 392 height 12
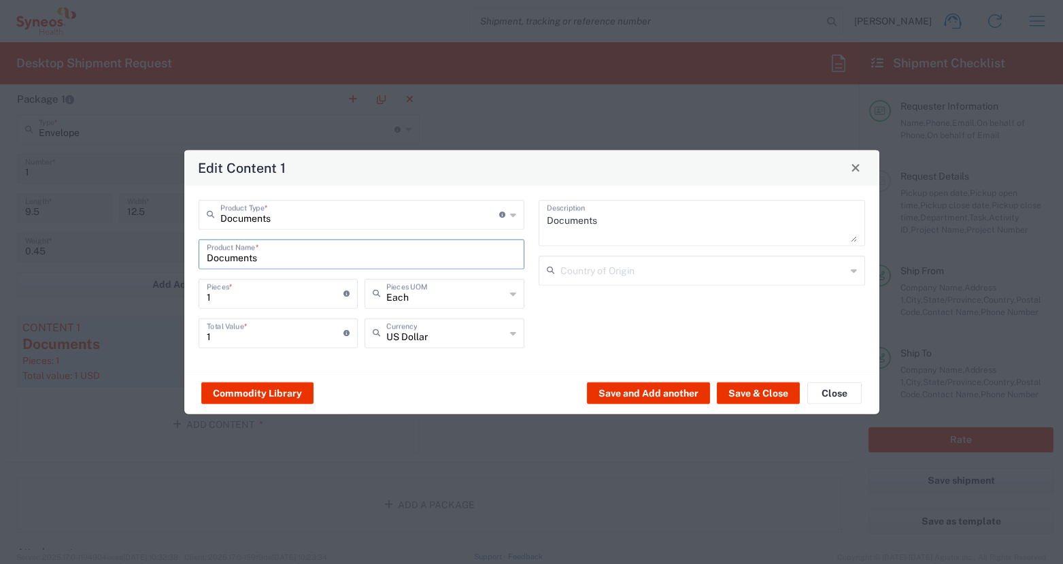
click at [412, 256] on input "Documents" at bounding box center [362, 253] width 310 height 24
click at [437, 212] on input "text" at bounding box center [360, 213] width 280 height 24
click at [821, 394] on button "Close" at bounding box center [835, 393] width 54 height 22
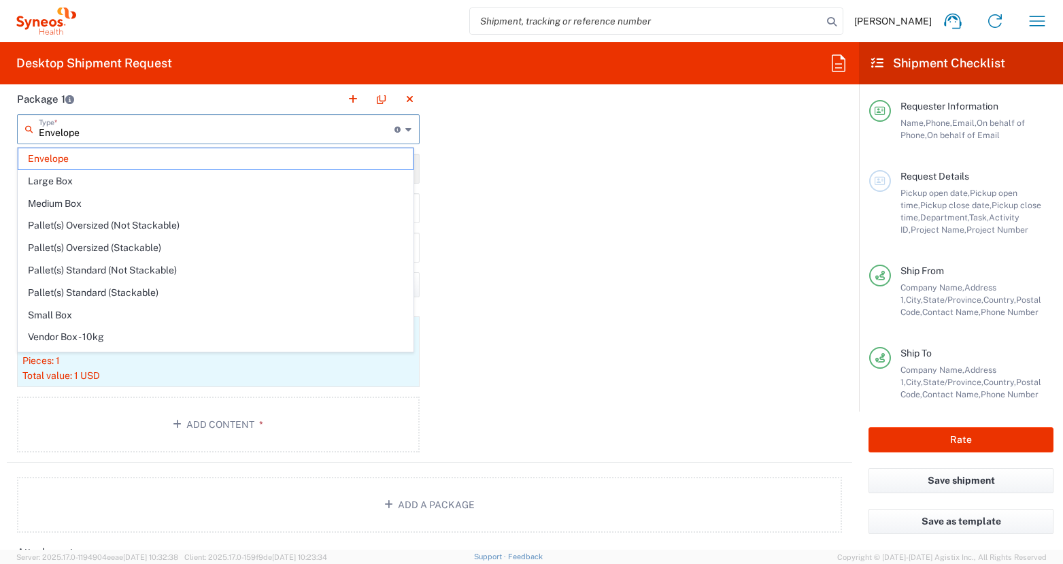
click at [362, 136] on input "Envelope" at bounding box center [217, 128] width 356 height 24
click at [216, 316] on span "Small Box" at bounding box center [215, 315] width 395 height 21
type input "Small Box"
type input "12.25"
type input "11"
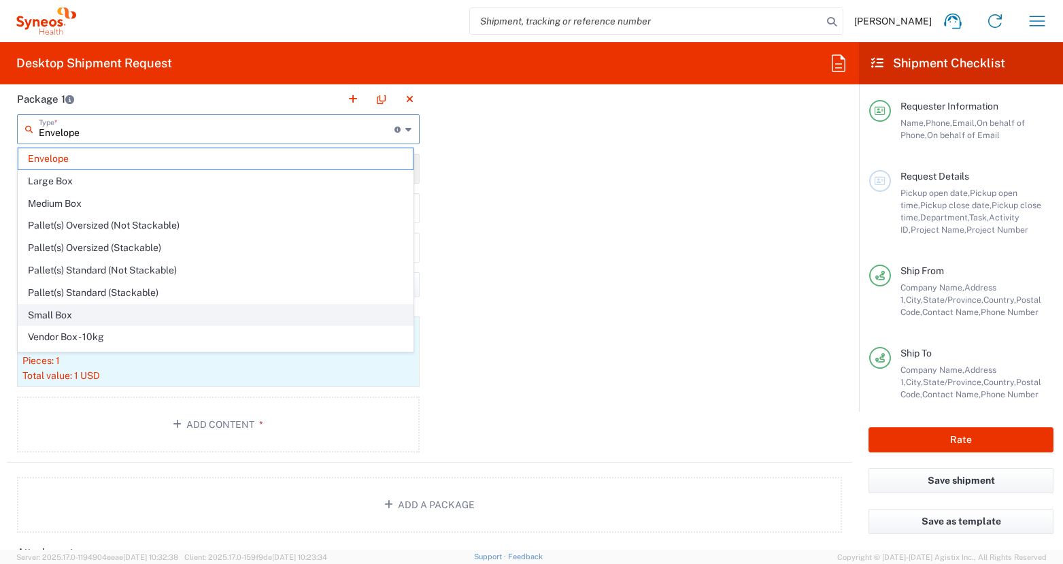
type input "1.5"
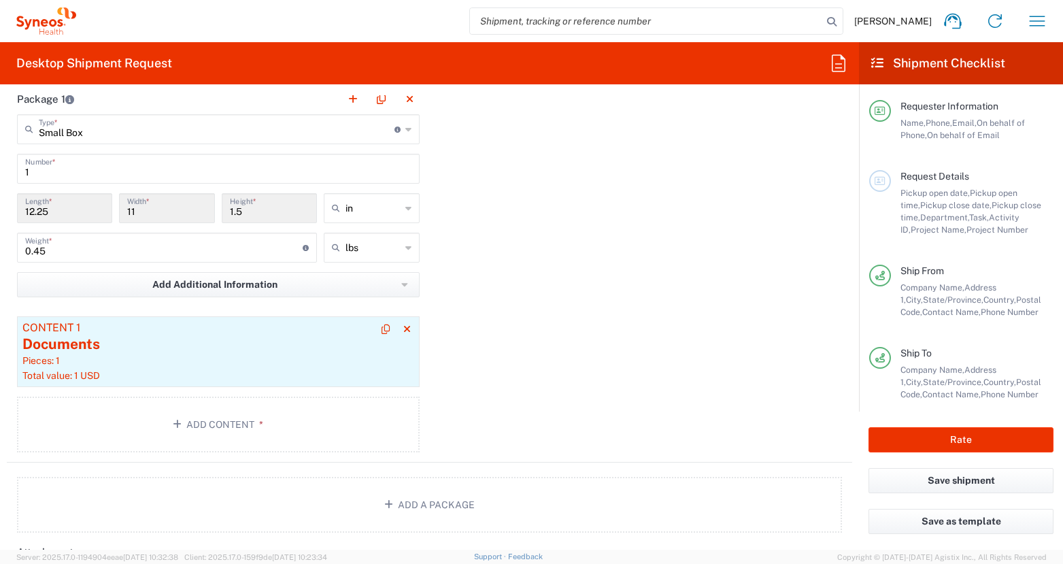
click at [327, 350] on div "Documents" at bounding box center [218, 344] width 392 height 20
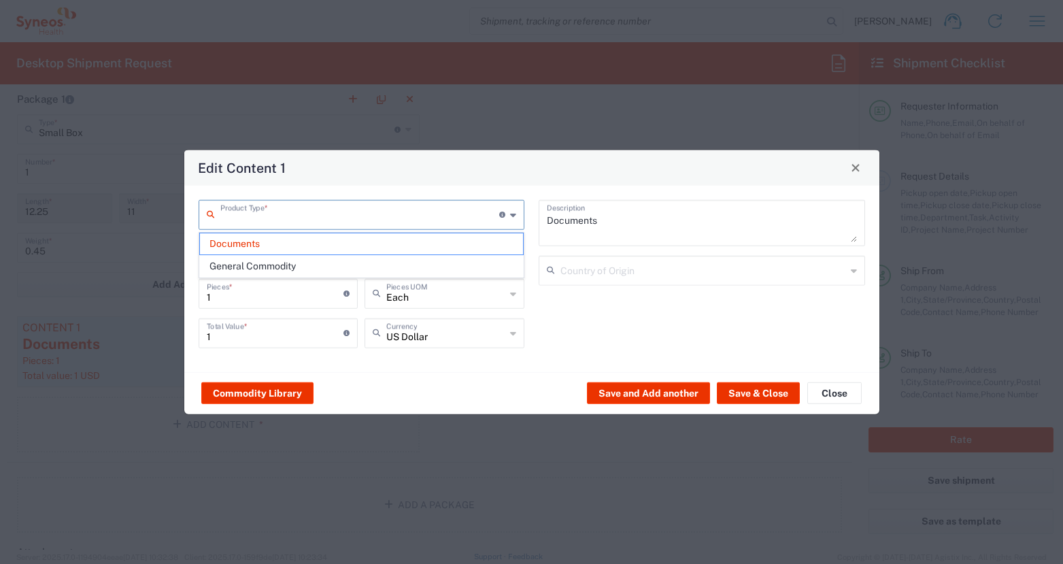
click at [386, 217] on input "text" at bounding box center [360, 213] width 280 height 24
click at [345, 267] on span "General Commodity" at bounding box center [362, 266] width 324 height 21
type input "General Commodity"
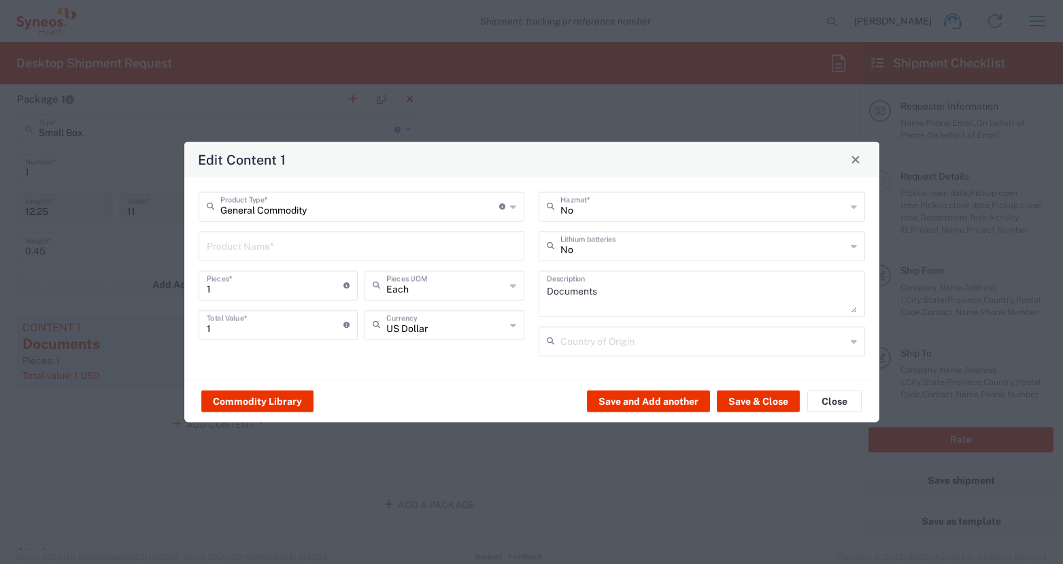
click at [360, 249] on input "text" at bounding box center [362, 245] width 310 height 24
type input "lab kit"
click at [767, 407] on button "Save & Close" at bounding box center [758, 401] width 83 height 22
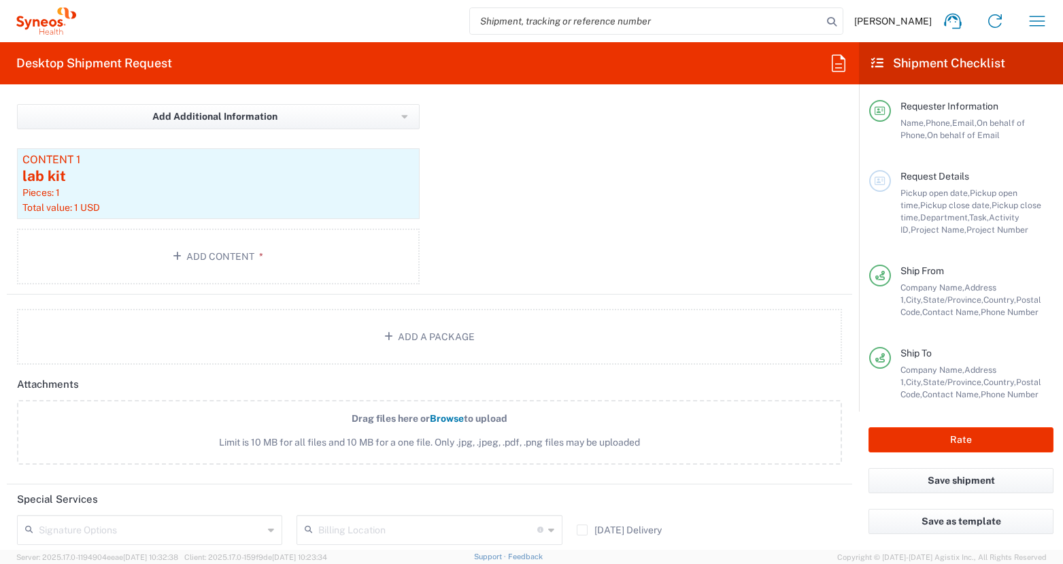
scroll to position [1388, 0]
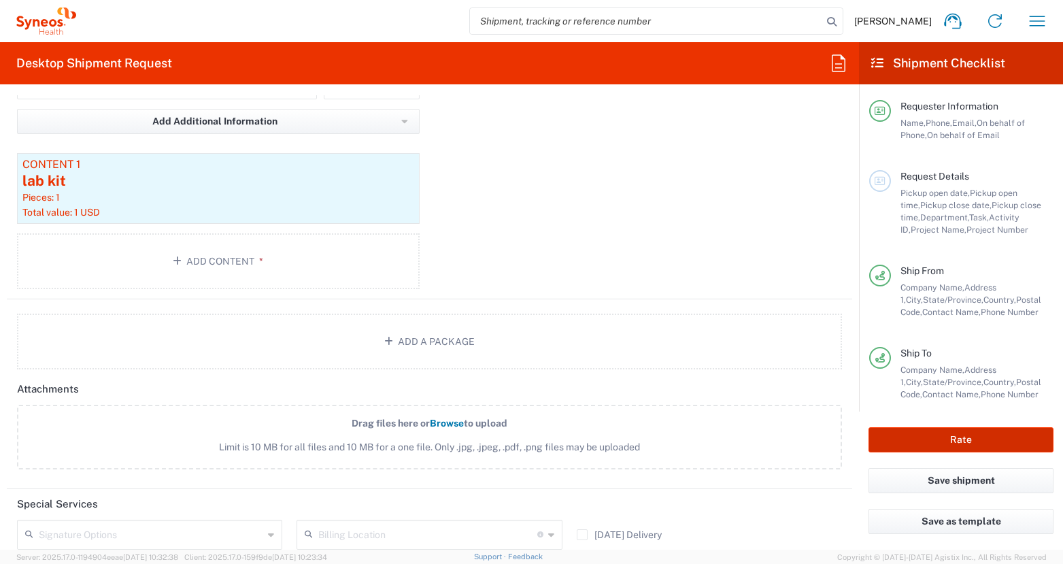
click at [963, 436] on button "Rate" at bounding box center [961, 439] width 185 height 25
type input "7049026"
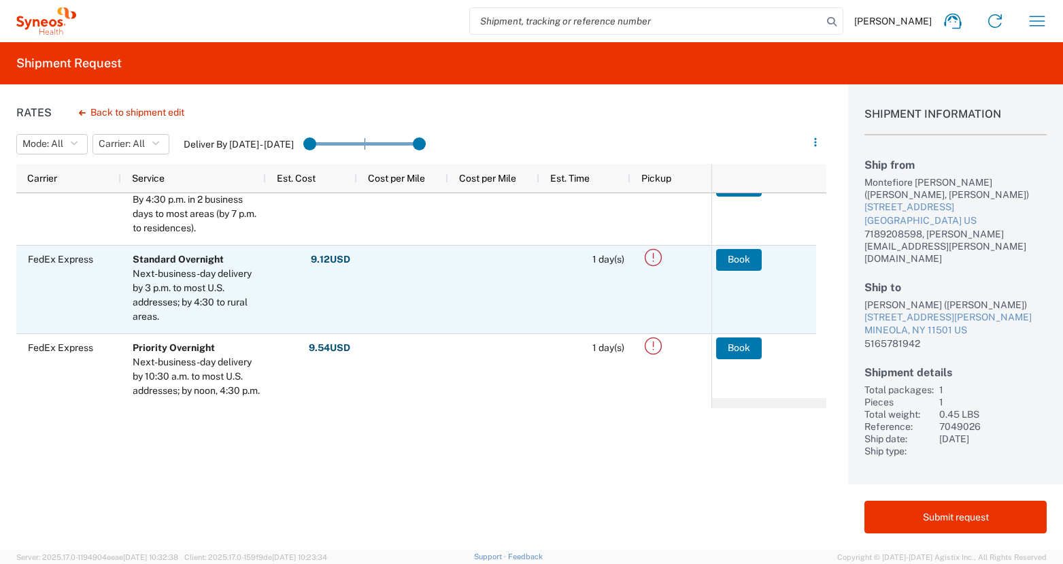
scroll to position [93, 0]
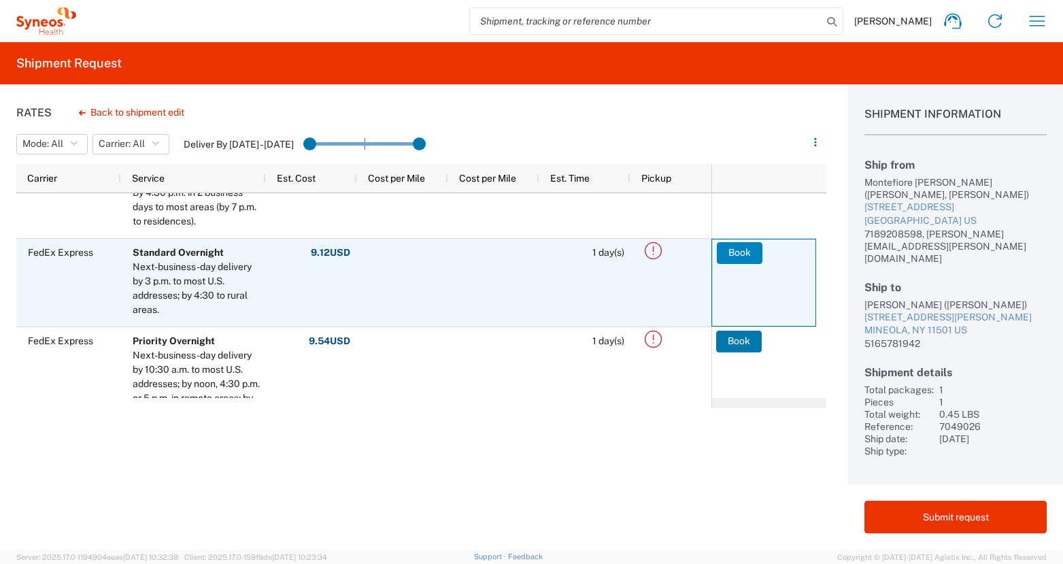
click at [744, 252] on button "Book" at bounding box center [740, 253] width 46 height 22
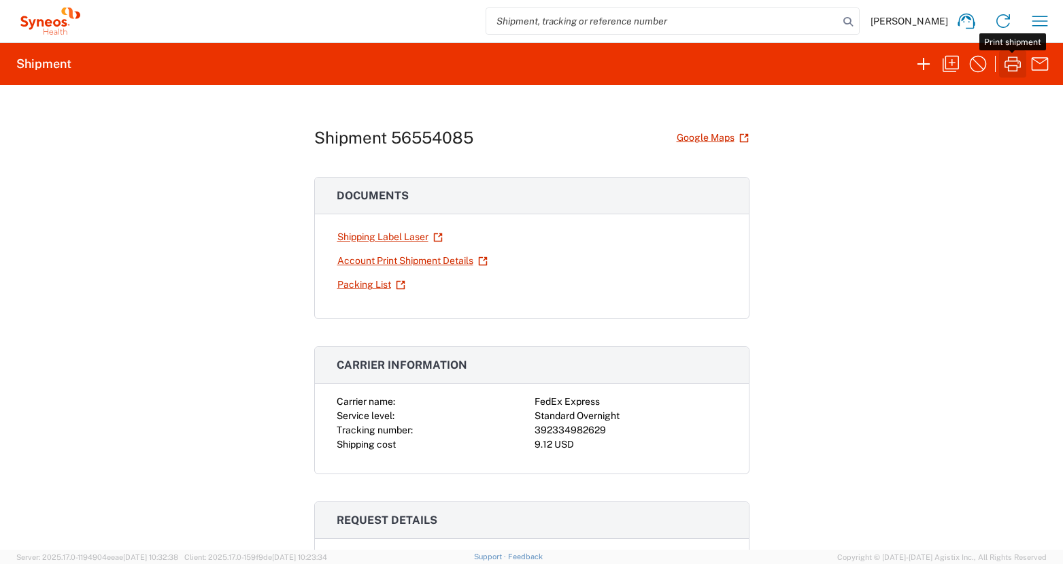
click at [1018, 67] on icon "button" at bounding box center [1013, 63] width 16 height 15
